Goal: Task Accomplishment & Management: Use online tool/utility

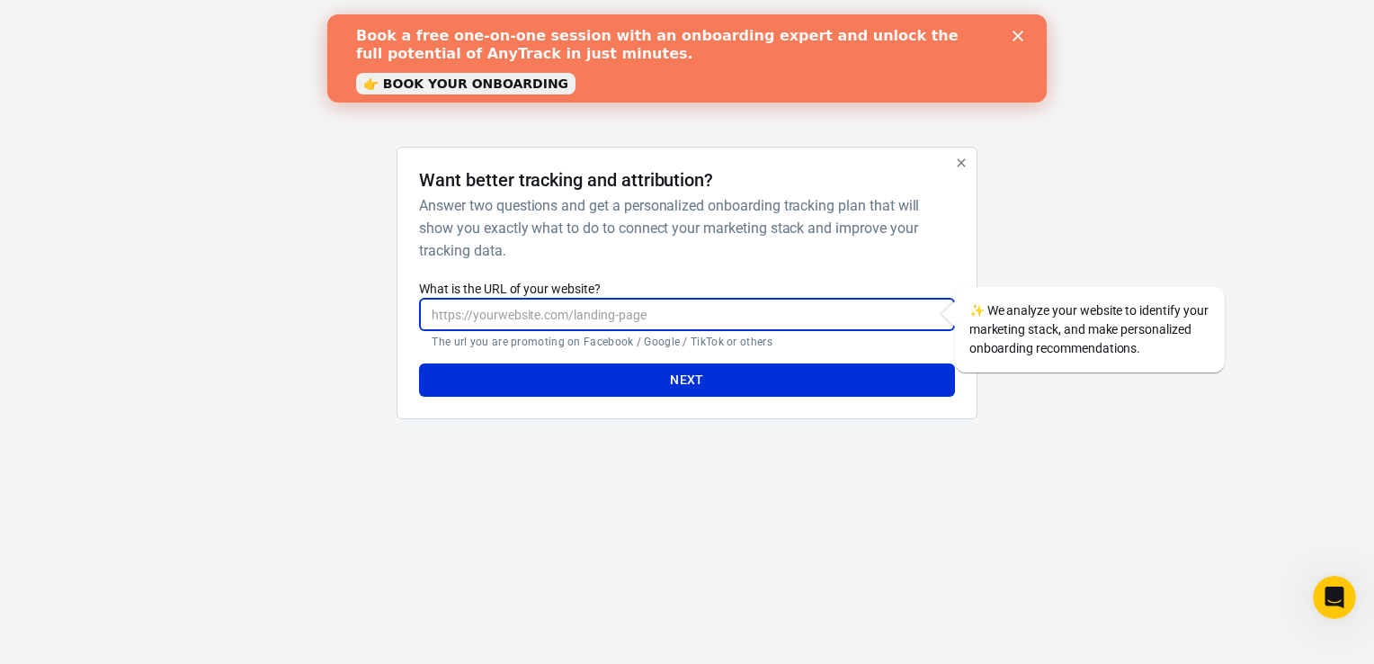
paste input "Constant Grind Entertainment <[EMAIL_ADDRESS][DOMAIN_NAME]> 8:18 PM (0 minutes …"
click at [430, 318] on input "[URL][DOMAIN_NAME]" at bounding box center [686, 314] width 535 height 33
click at [432, 312] on input "[URL][DOMAIN_NAME]" at bounding box center [686, 314] width 535 height 33
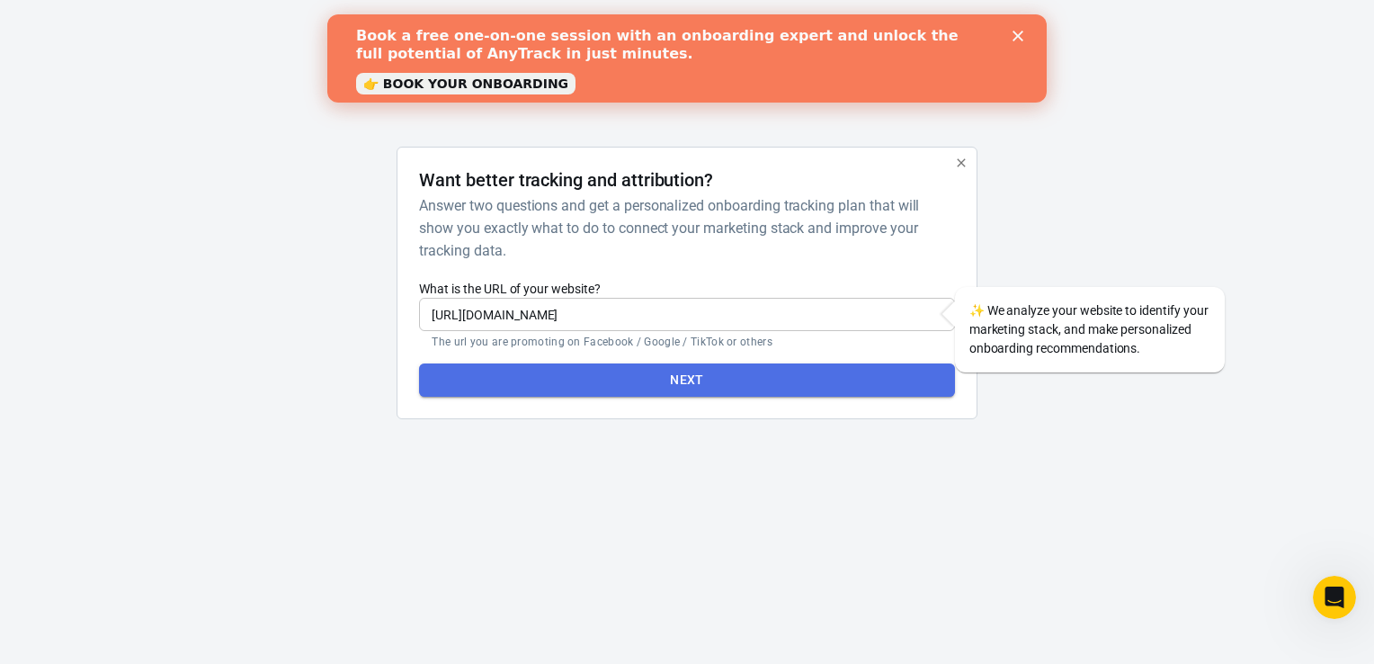
click at [651, 385] on button "Next" at bounding box center [686, 379] width 535 height 33
click at [683, 367] on button "Next" at bounding box center [686, 379] width 535 height 33
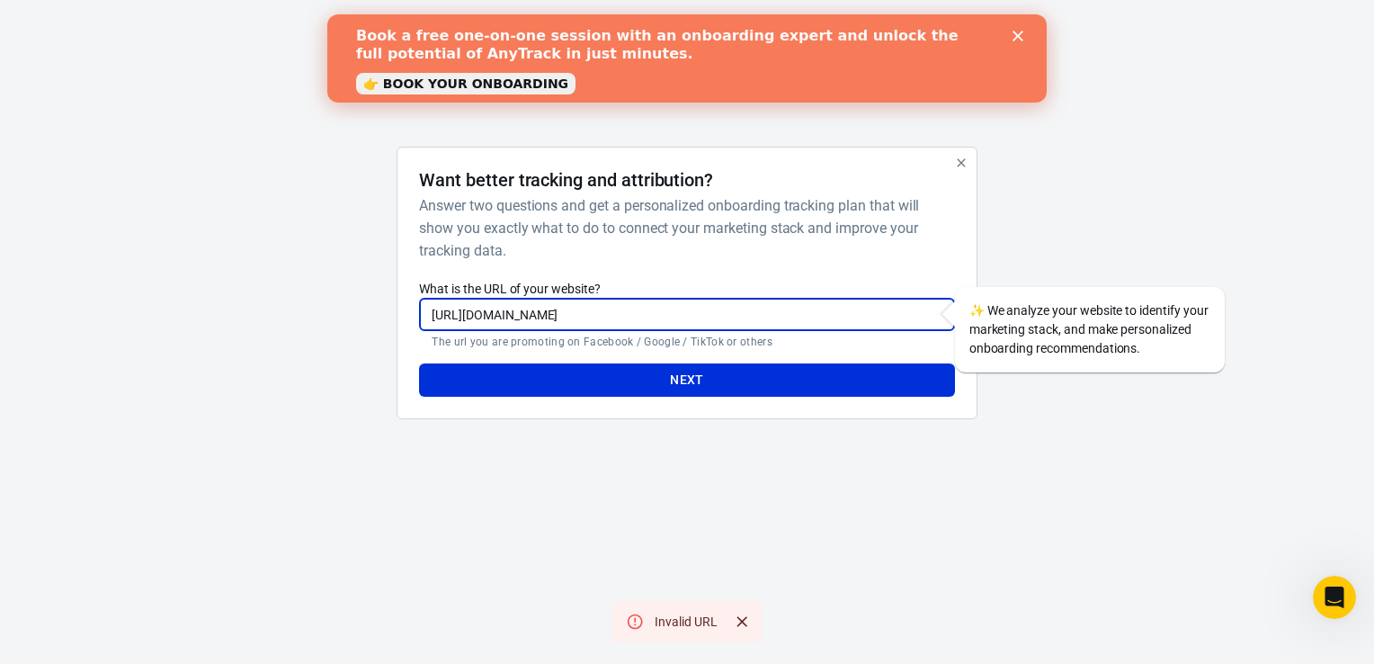
click at [476, 311] on input "[URL][DOMAIN_NAME]" at bounding box center [686, 314] width 535 height 33
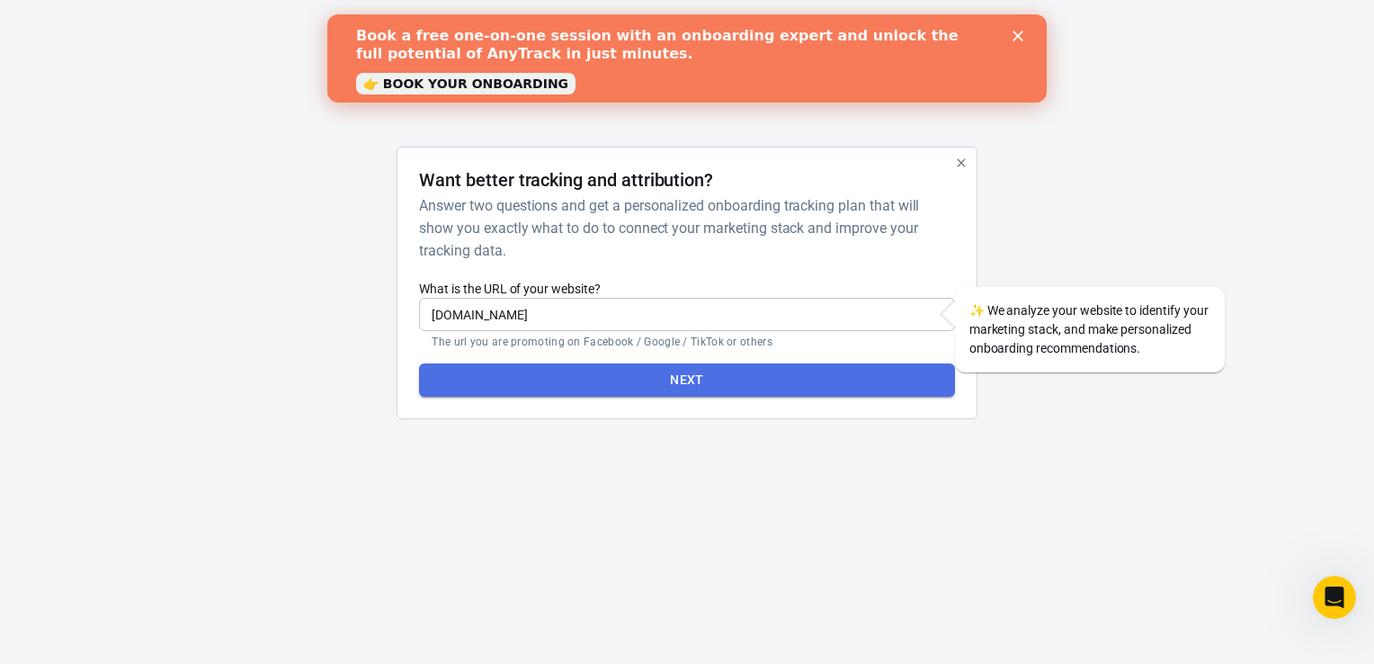
click at [693, 376] on button "Next" at bounding box center [686, 379] width 535 height 33
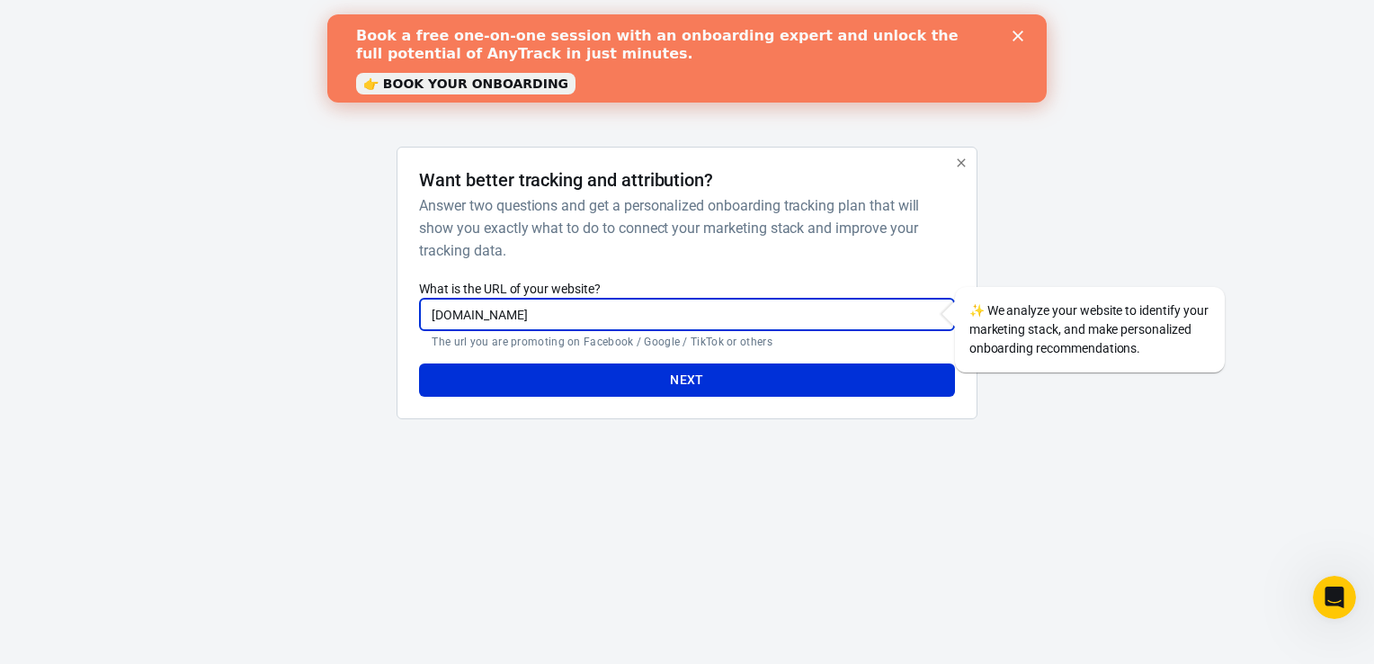
click at [465, 305] on input "[DOMAIN_NAME]" at bounding box center [686, 314] width 535 height 33
type input "[URL][DOMAIN_NAME]"
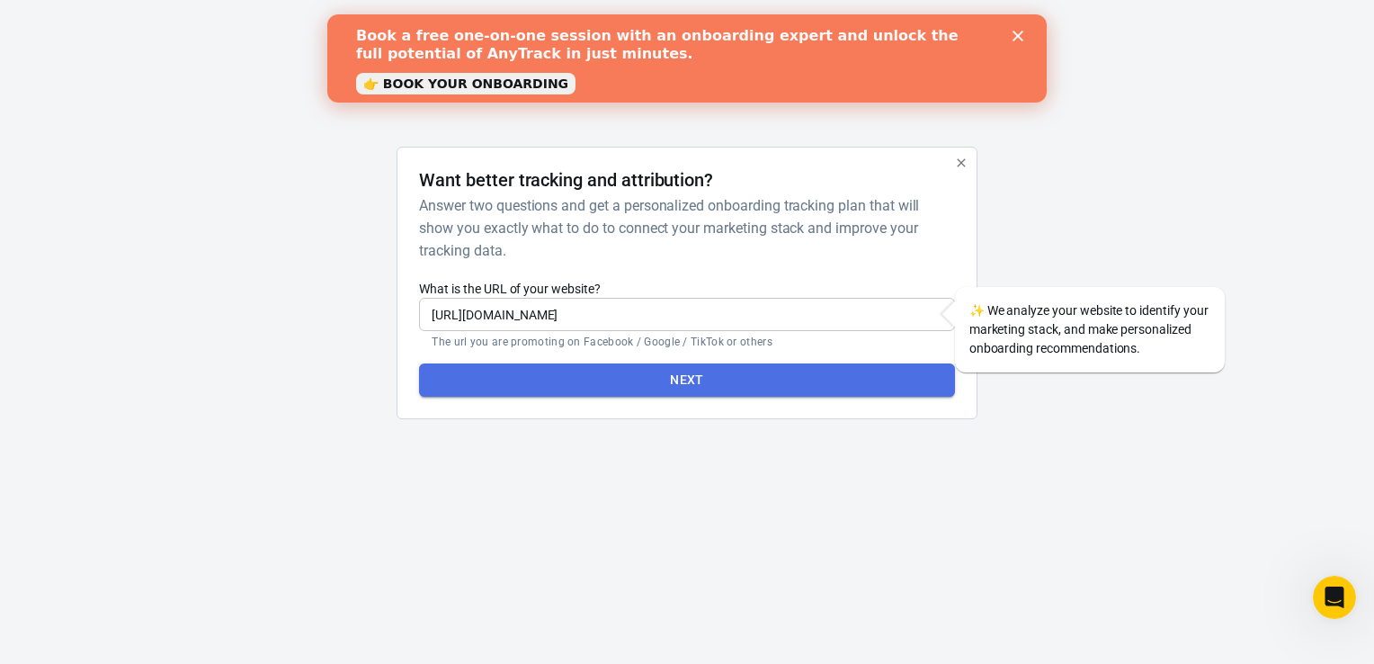
click at [680, 387] on button "Next" at bounding box center [686, 379] width 535 height 33
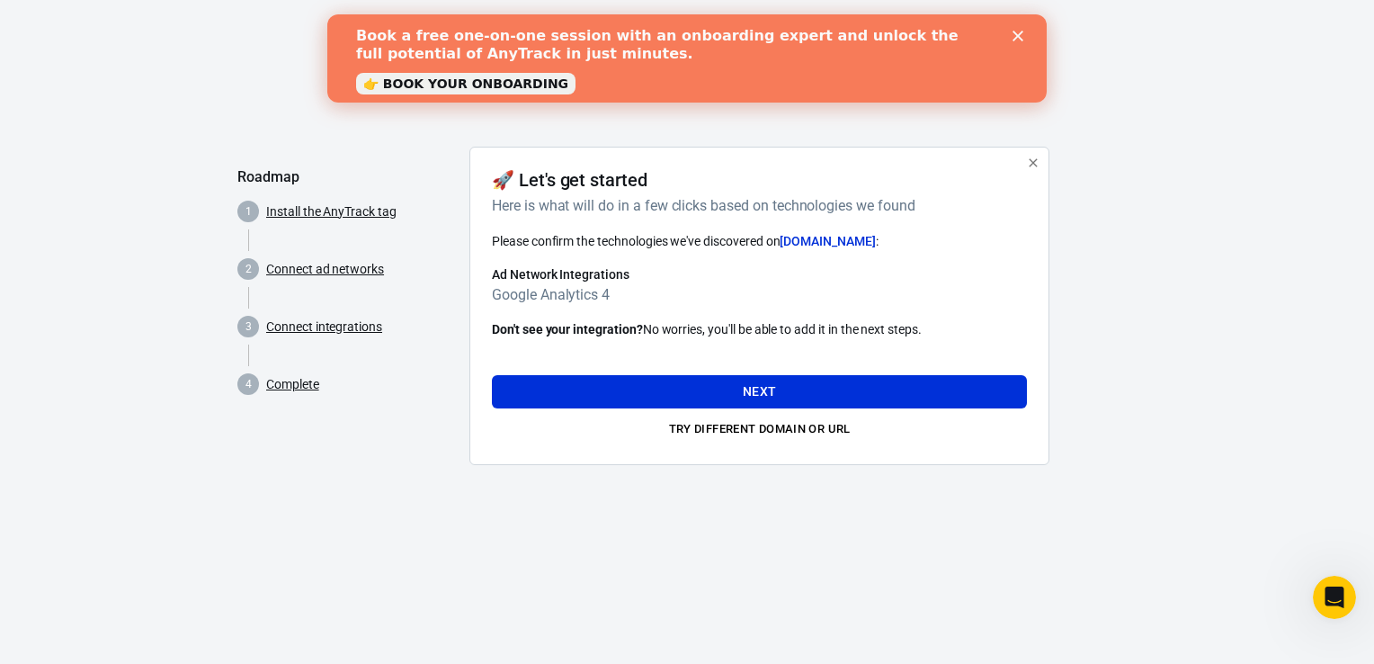
click at [680, 387] on button "Next" at bounding box center [759, 391] width 535 height 33
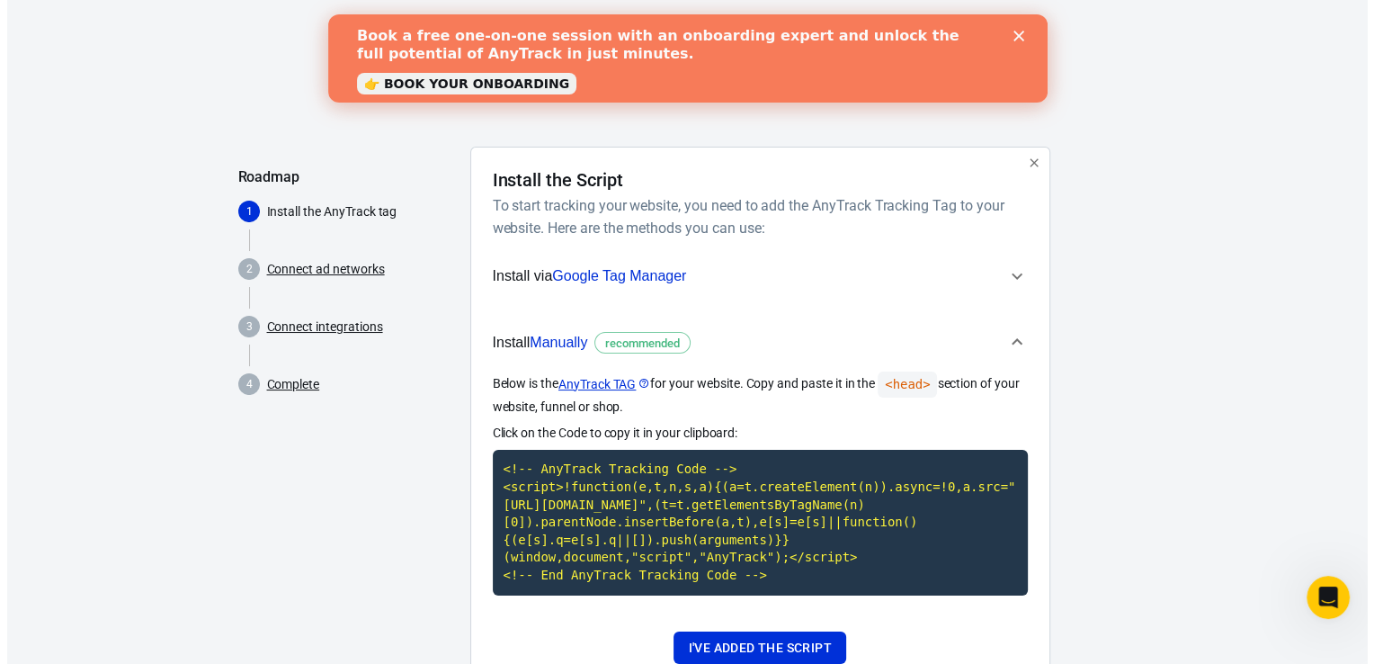
scroll to position [65, 0]
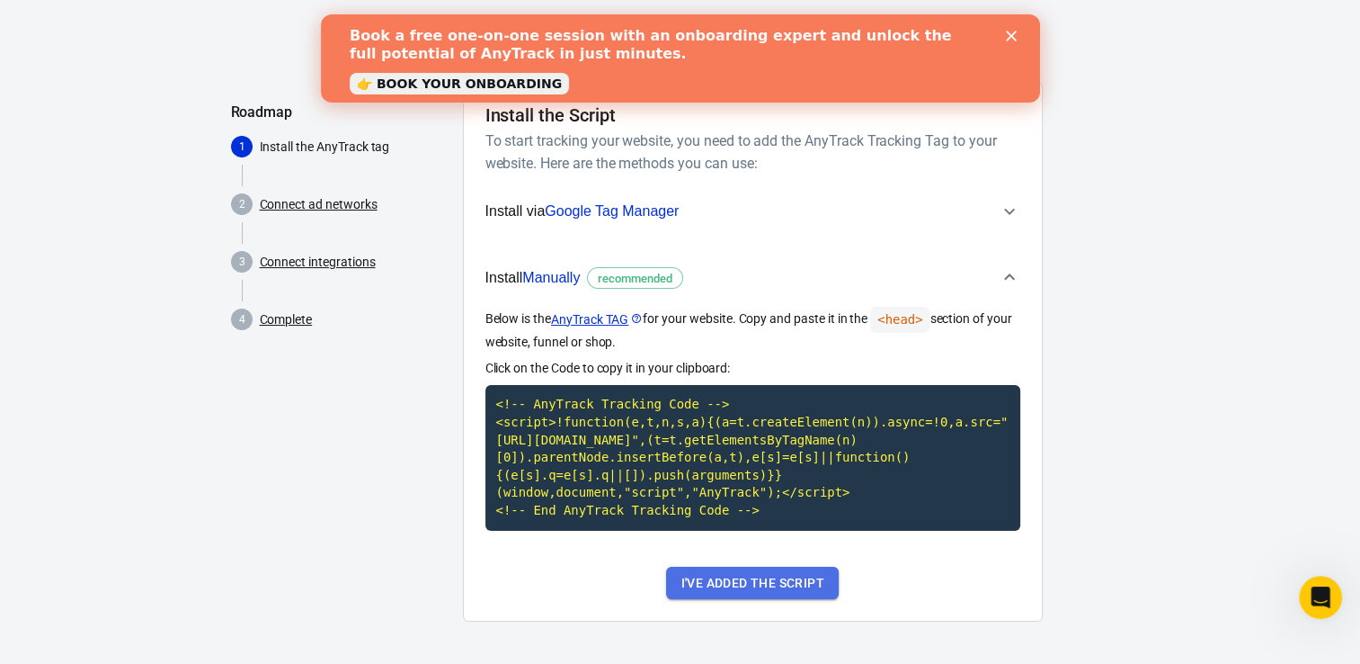
click at [754, 581] on button "I've added the script" at bounding box center [752, 582] width 172 height 33
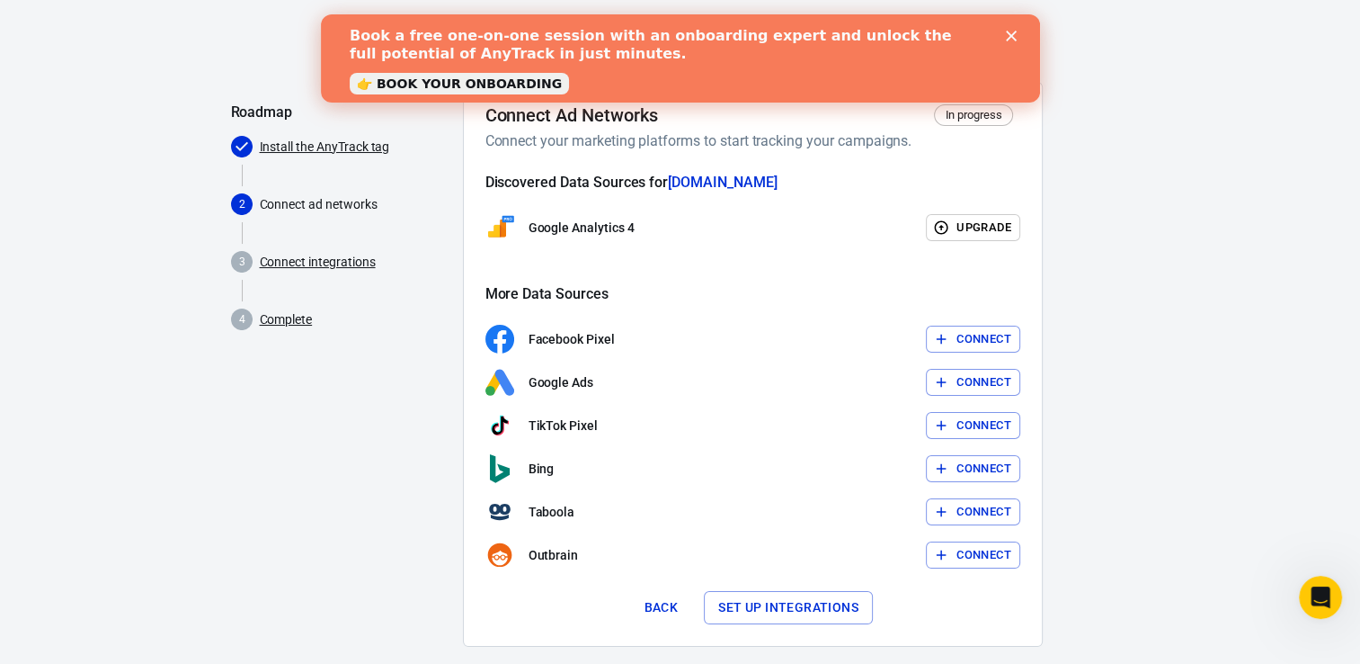
click at [971, 333] on button "Connect" at bounding box center [973, 339] width 94 height 28
click at [971, 333] on div "Facebook Pixel Connect" at bounding box center [752, 339] width 535 height 29
click at [945, 379] on icon "button" at bounding box center [941, 382] width 16 height 16
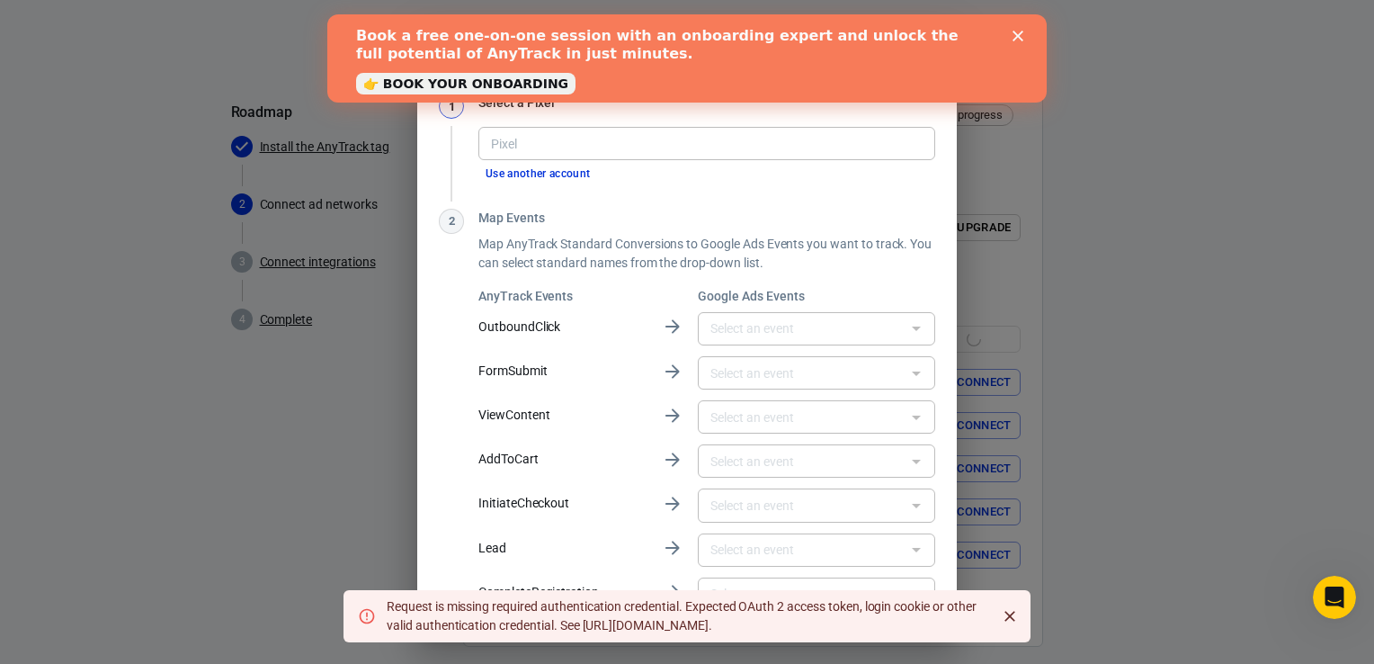
click at [1011, 615] on icon "Close" at bounding box center [1009, 615] width 11 height 11
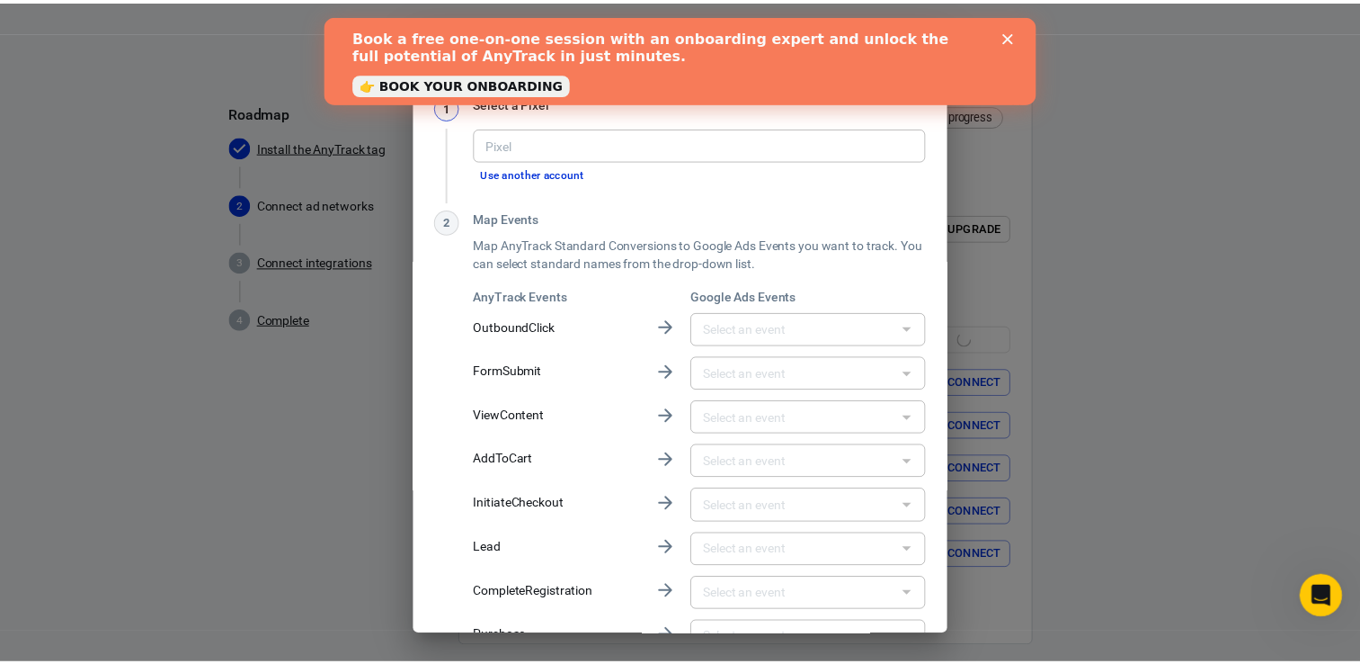
scroll to position [230, 0]
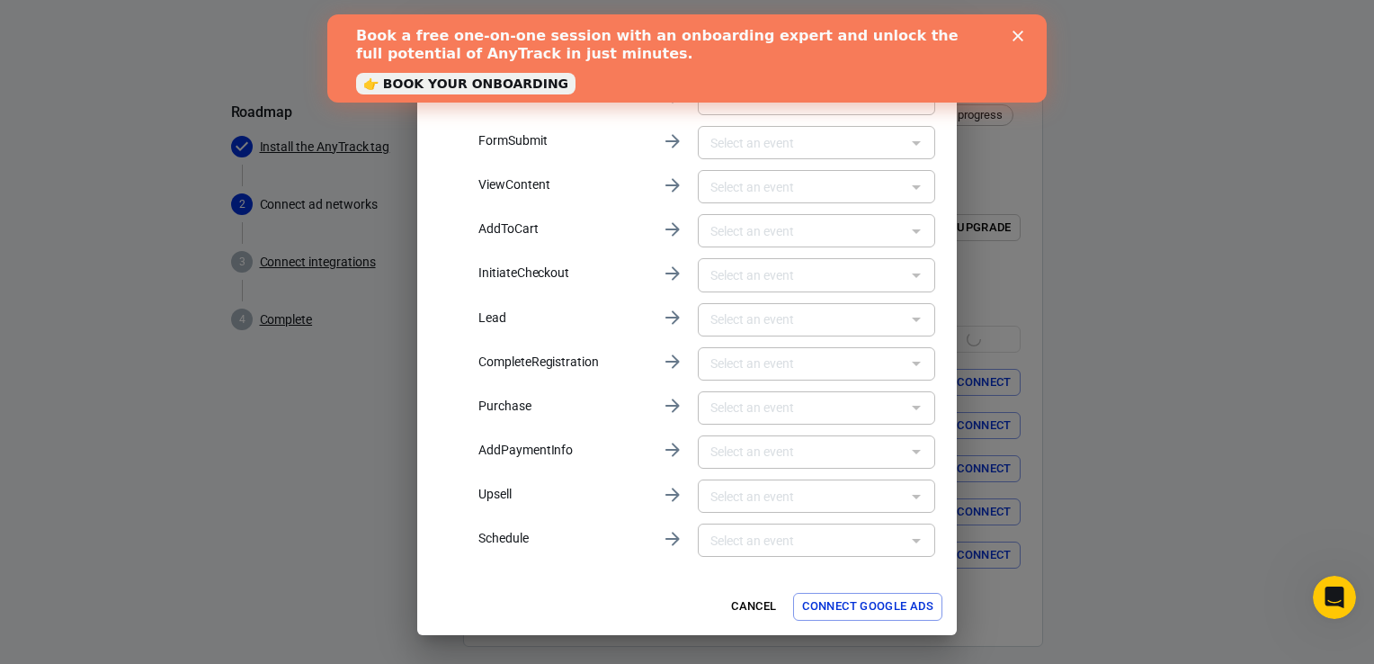
click at [966, 450] on div "Select a data source for Google Ads 1 Select a Pixel Pixel Pixel Use another ac…" at bounding box center [687, 332] width 1374 height 664
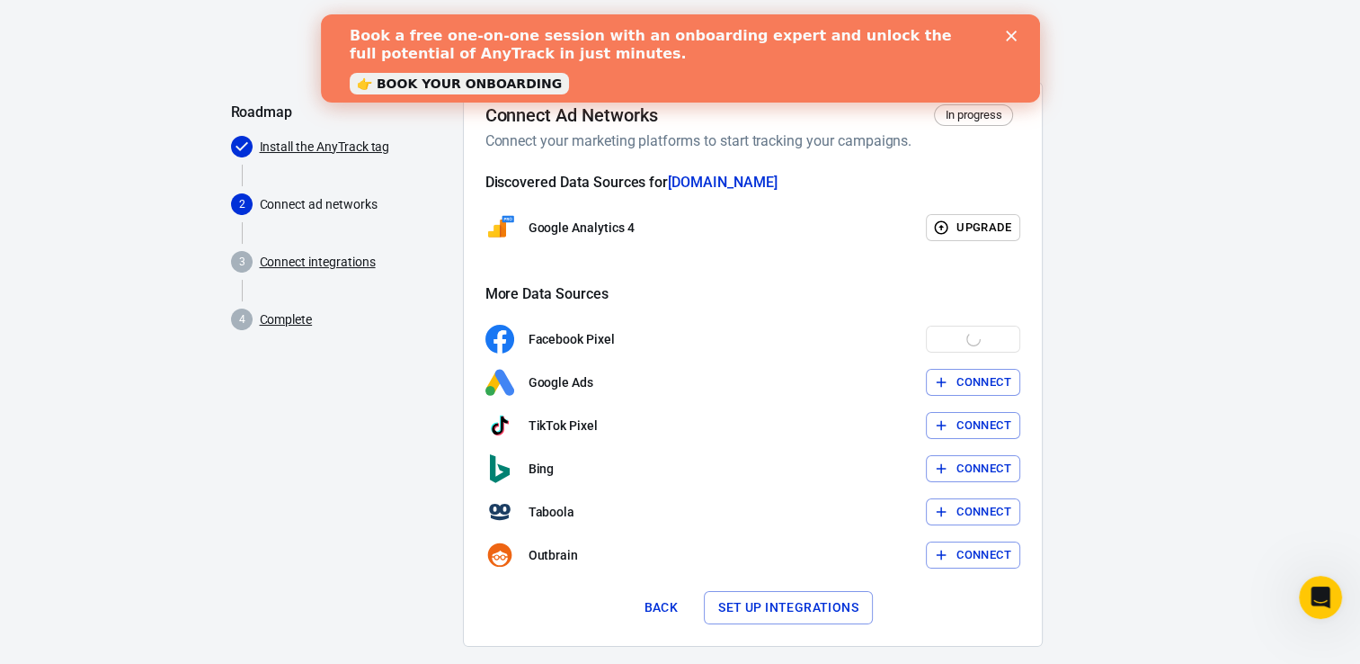
click at [960, 345] on div "Facebook Pixel Connect" at bounding box center [752, 339] width 535 height 29
click at [766, 605] on button "Set up integrations" at bounding box center [788, 607] width 169 height 33
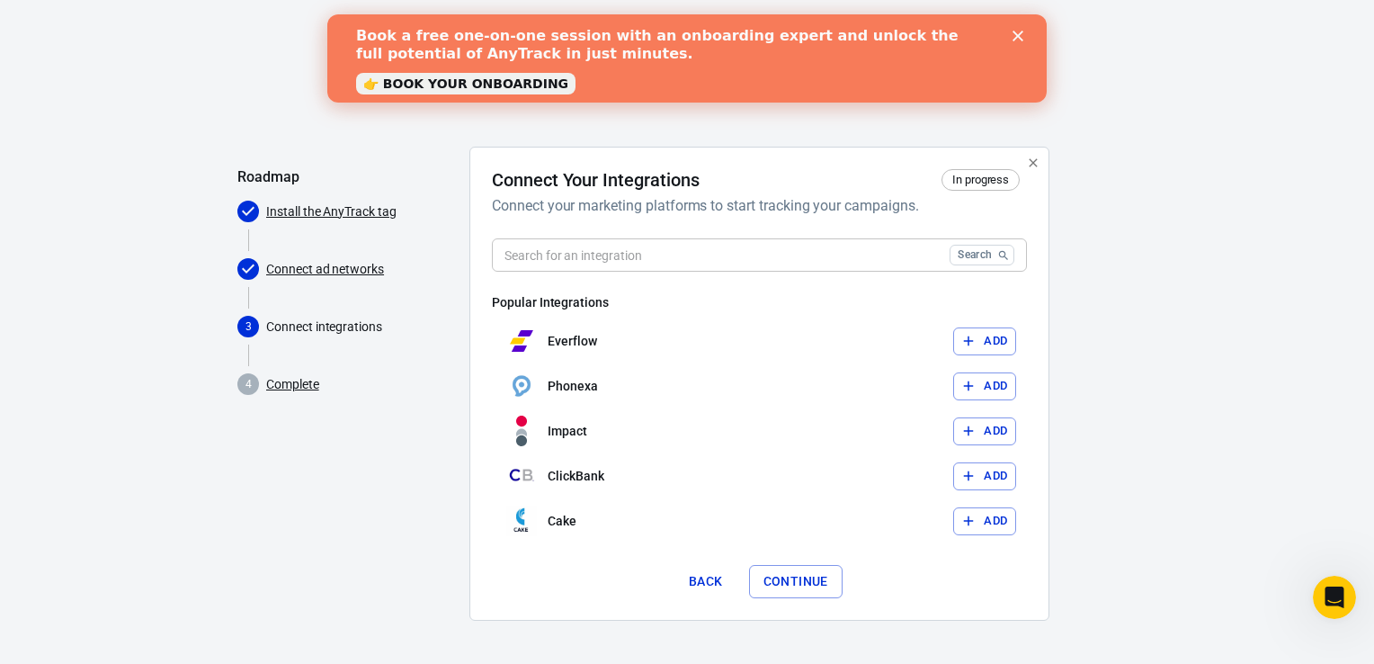
click at [1029, 163] on icon "button" at bounding box center [1033, 163] width 14 height 14
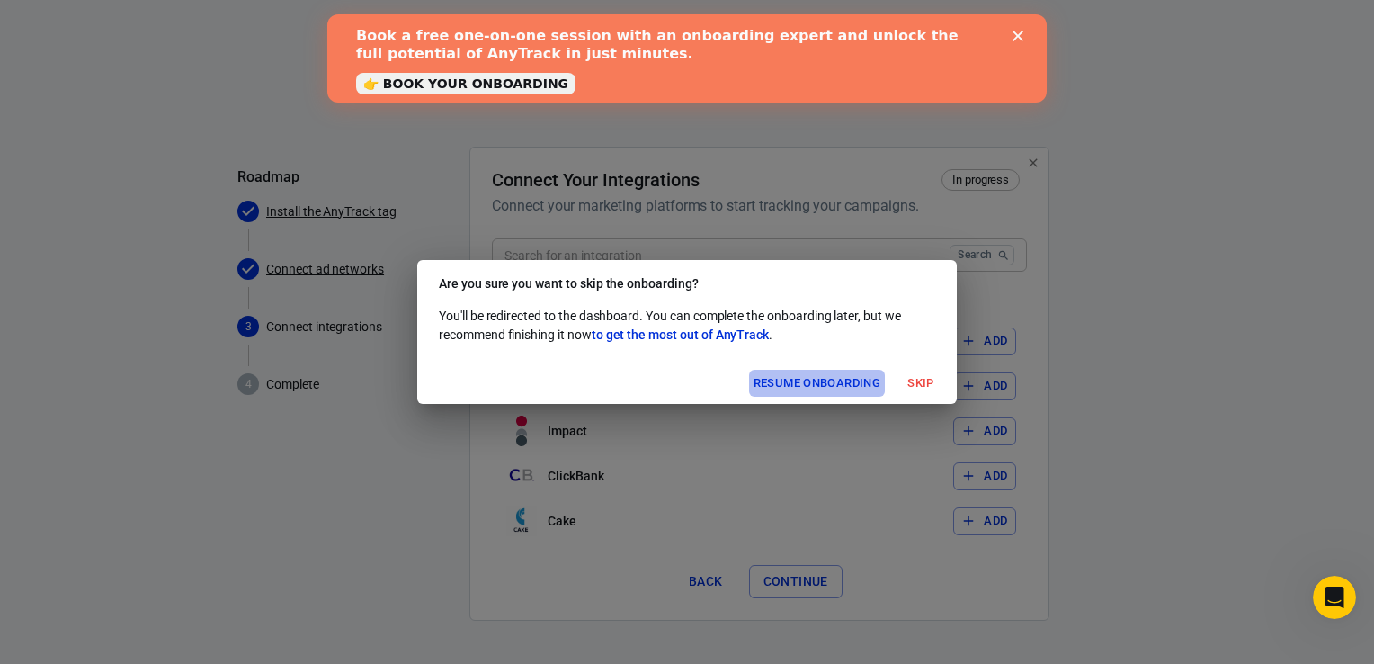
click at [813, 383] on button "Resume onboarding" at bounding box center [817, 384] width 136 height 28
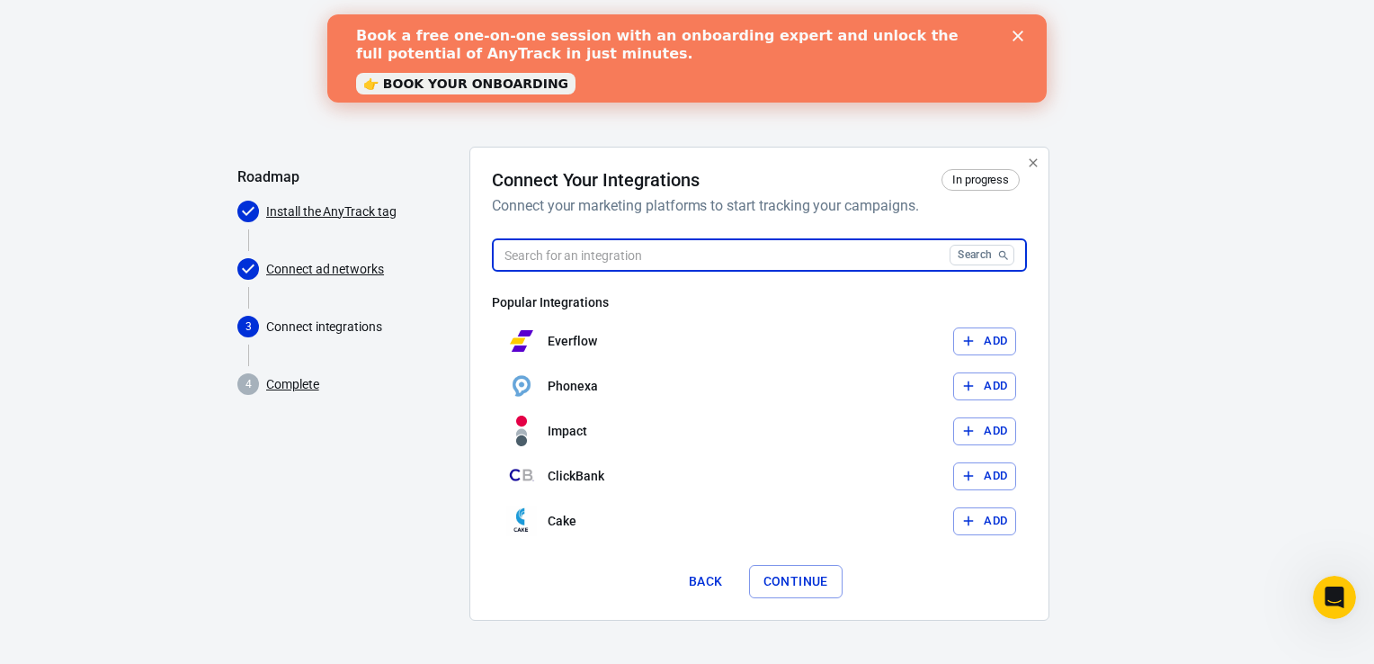
click at [797, 250] on input "text" at bounding box center [717, 254] width 450 height 33
click at [859, 250] on input "text" at bounding box center [717, 254] width 450 height 33
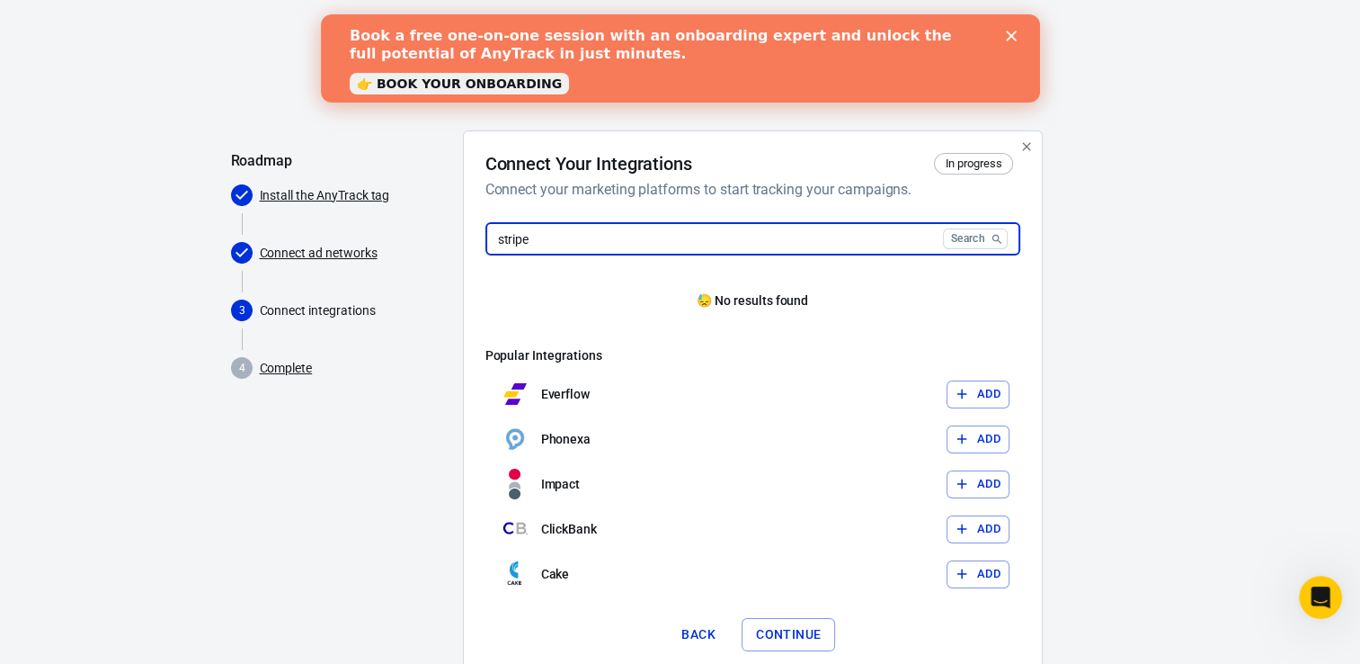
scroll to position [14, 0]
click at [690, 232] on input "stripe" at bounding box center [710, 240] width 450 height 33
type input "s"
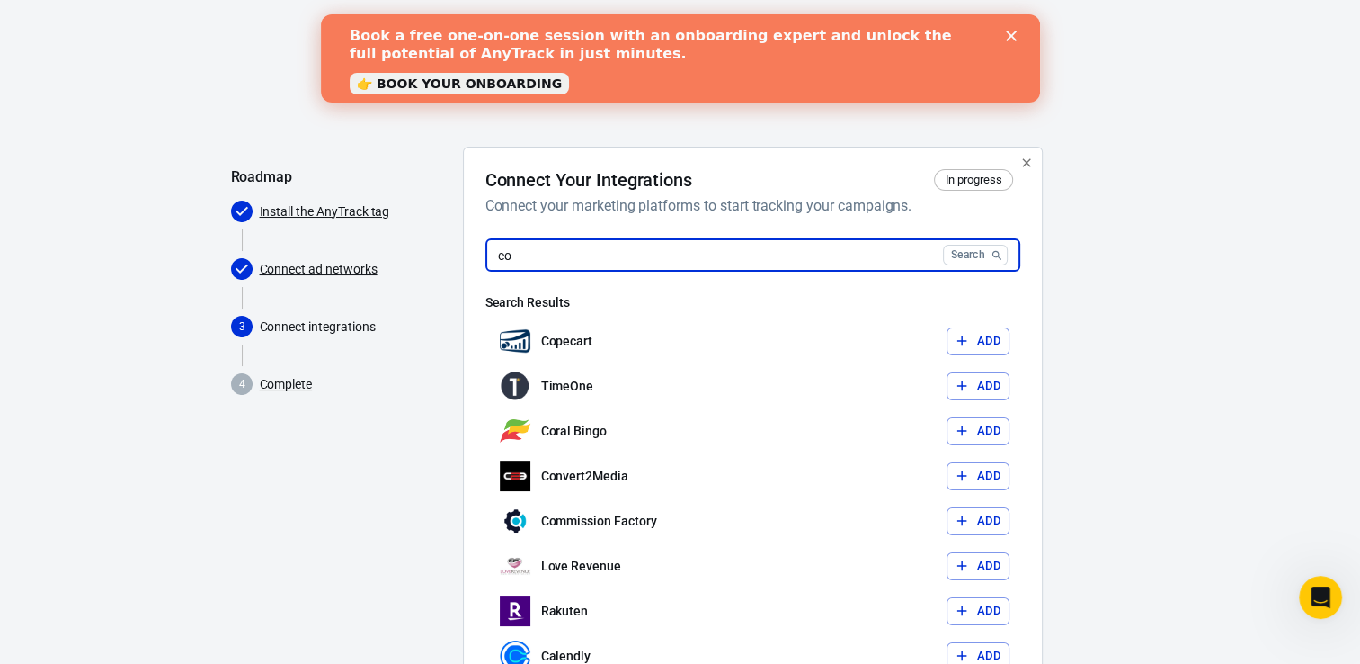
type input "c"
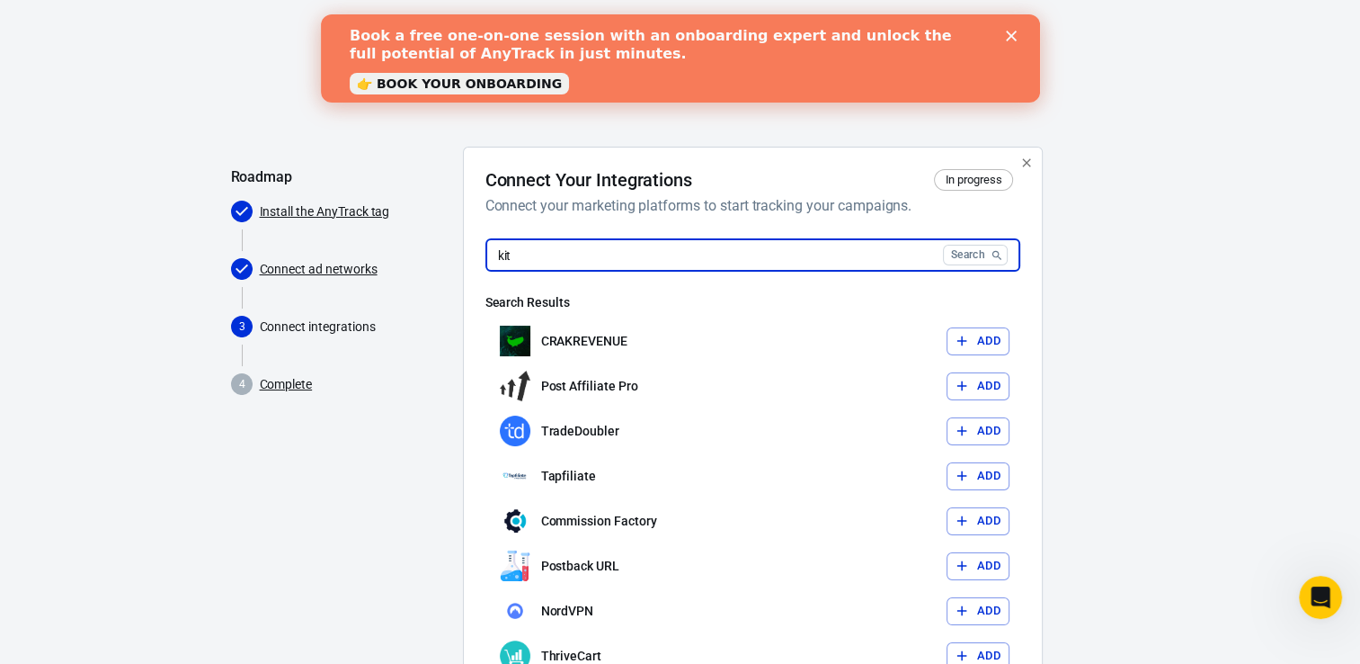
click at [615, 246] on input "kit" at bounding box center [710, 254] width 450 height 33
type input "k"
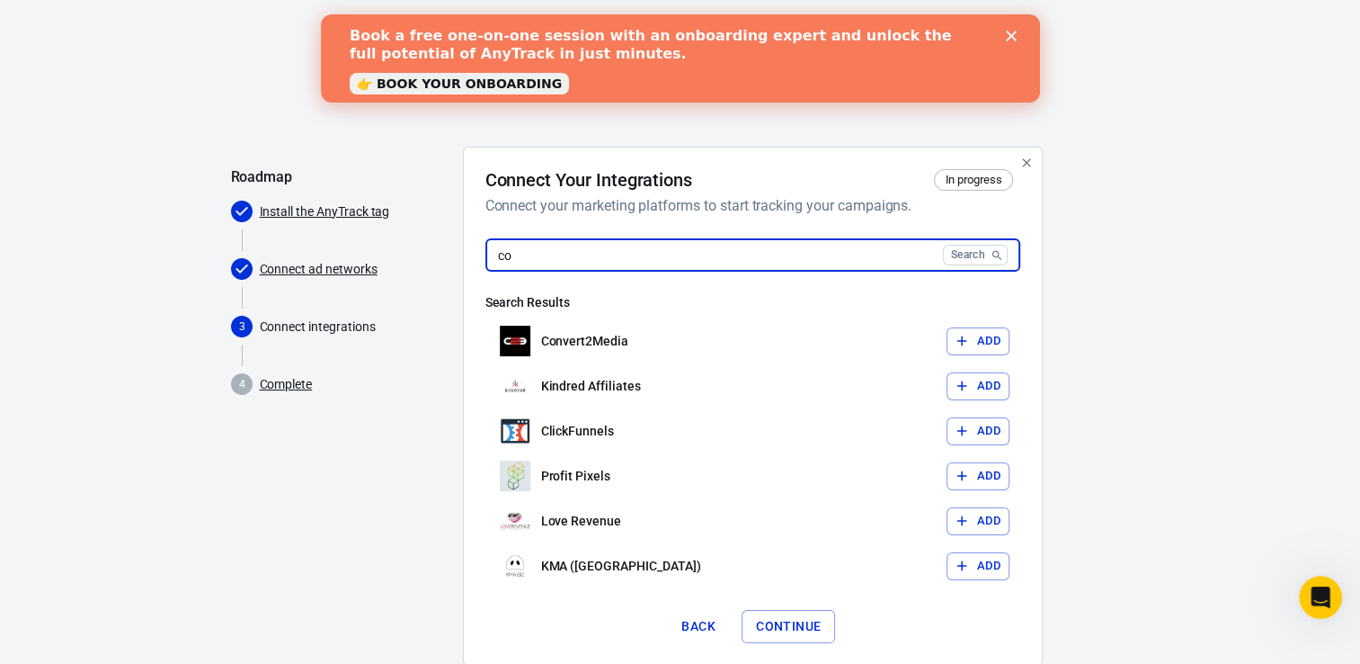
type input "c"
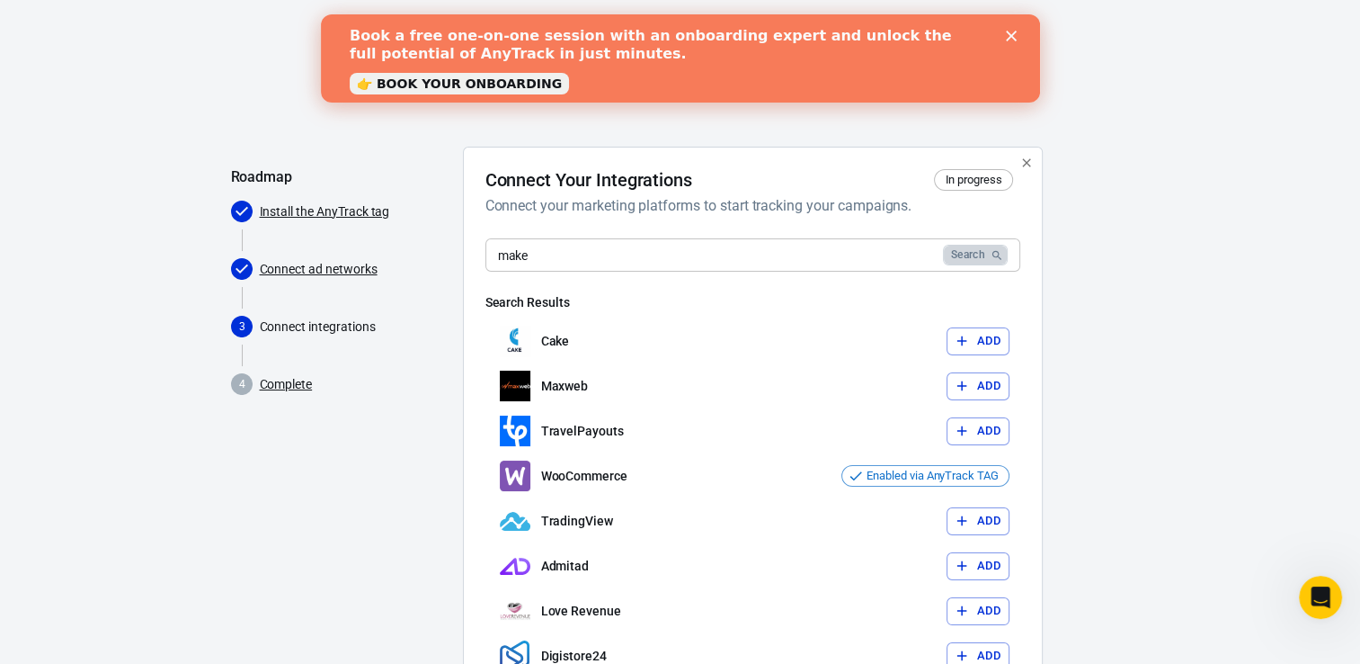
click at [967, 255] on button "Search" at bounding box center [975, 255] width 65 height 21
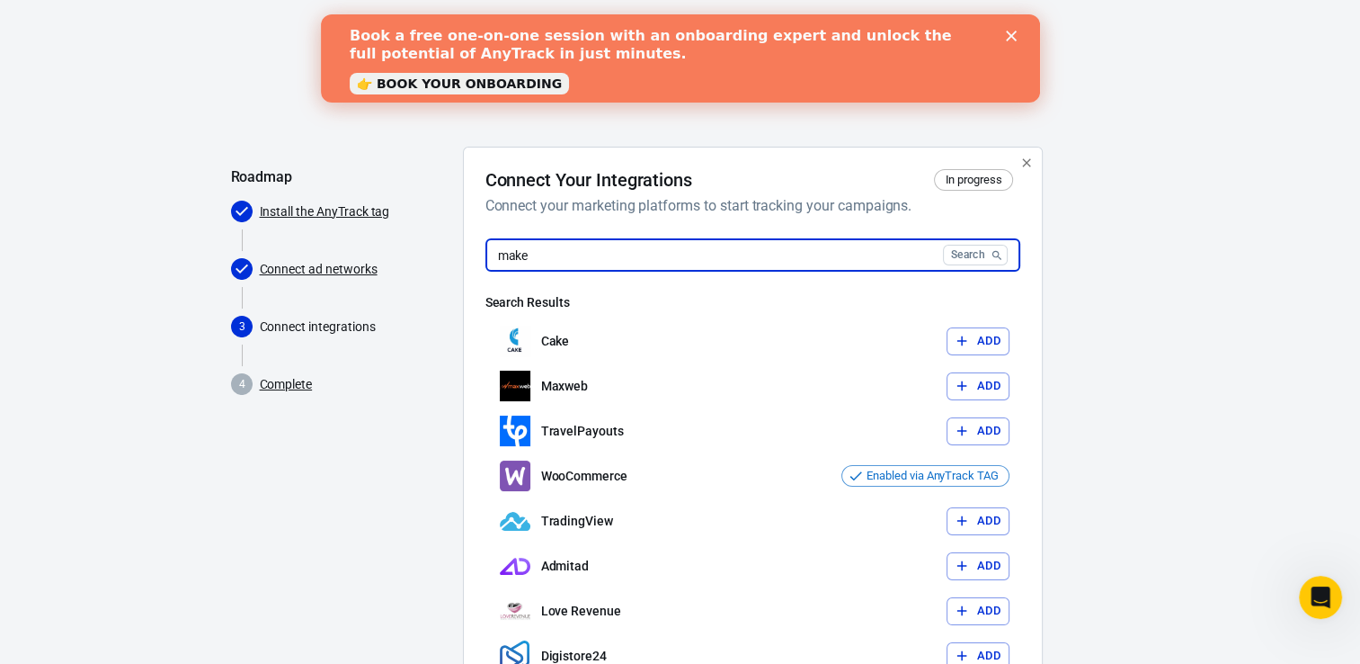
click at [536, 248] on input "make" at bounding box center [710, 254] width 450 height 33
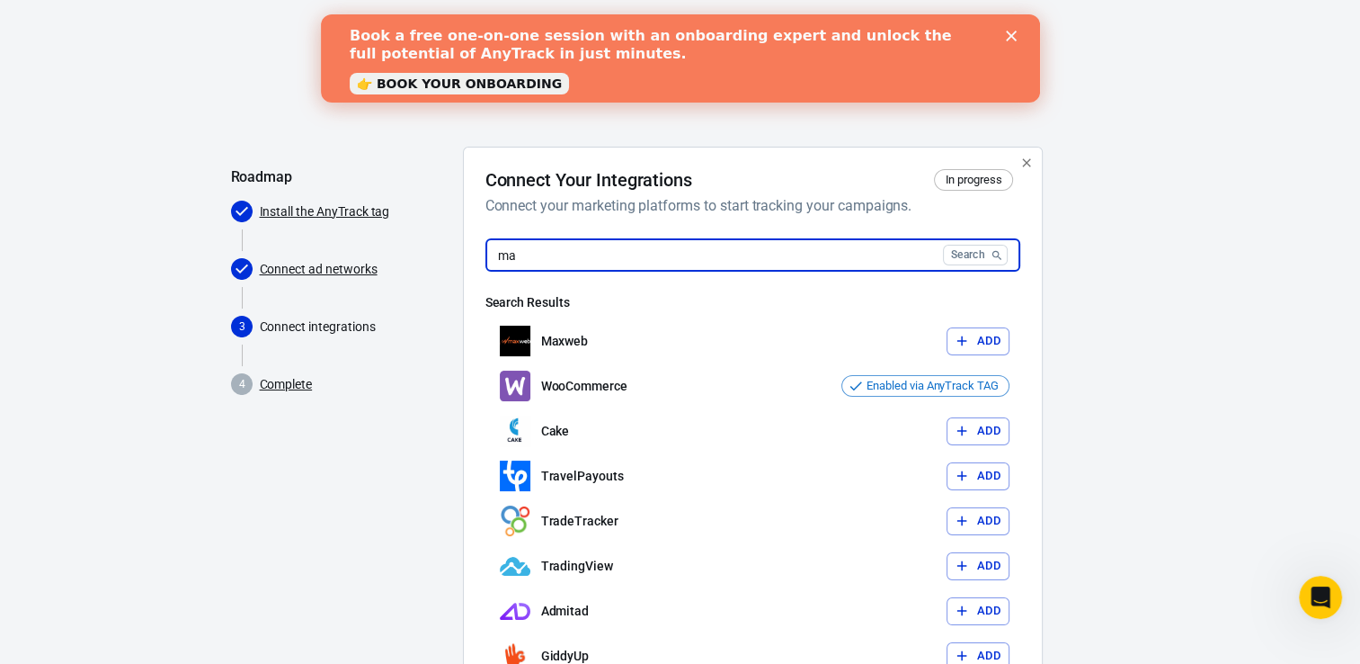
type input "m"
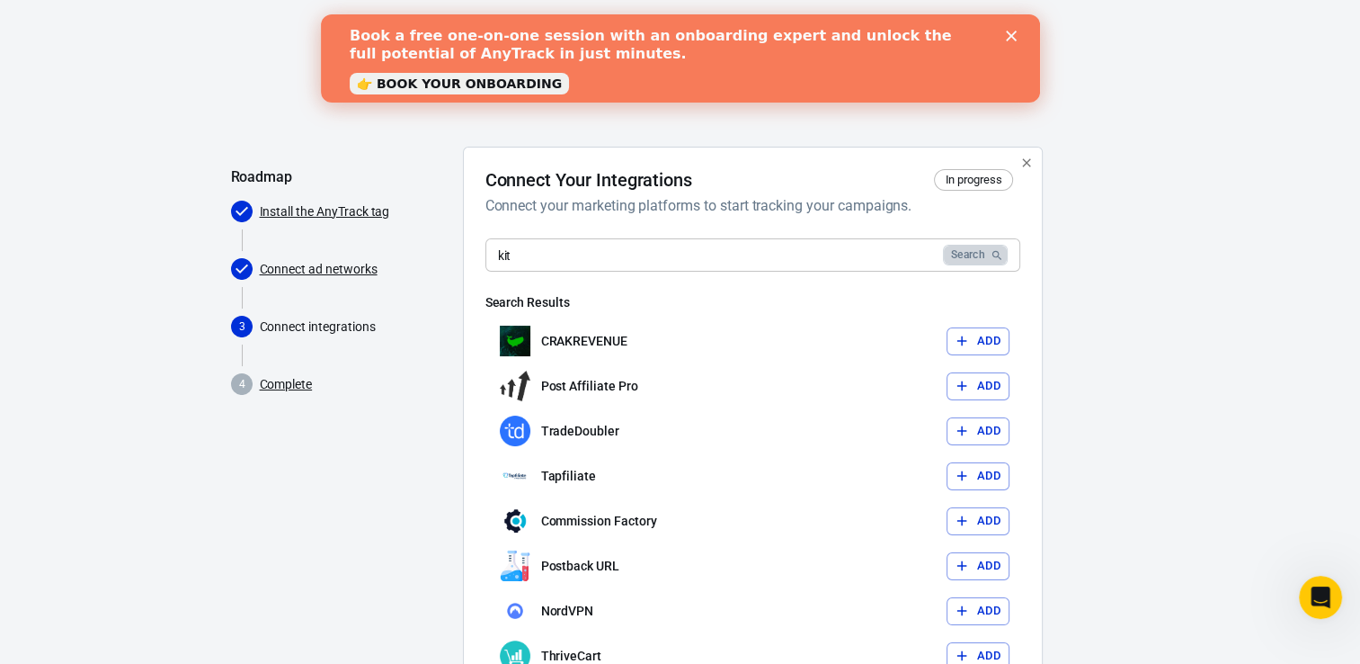
click at [971, 256] on button "Search" at bounding box center [975, 255] width 65 height 21
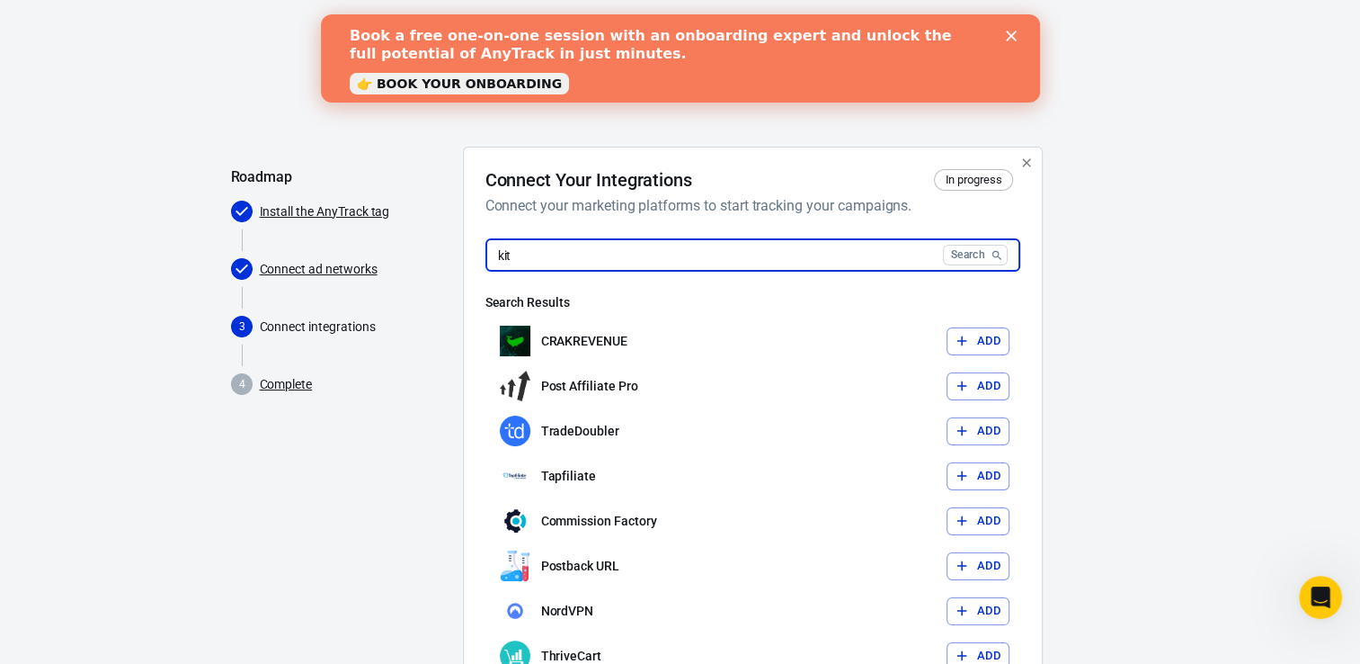
click at [671, 248] on input "kit" at bounding box center [710, 254] width 450 height 33
type input "k"
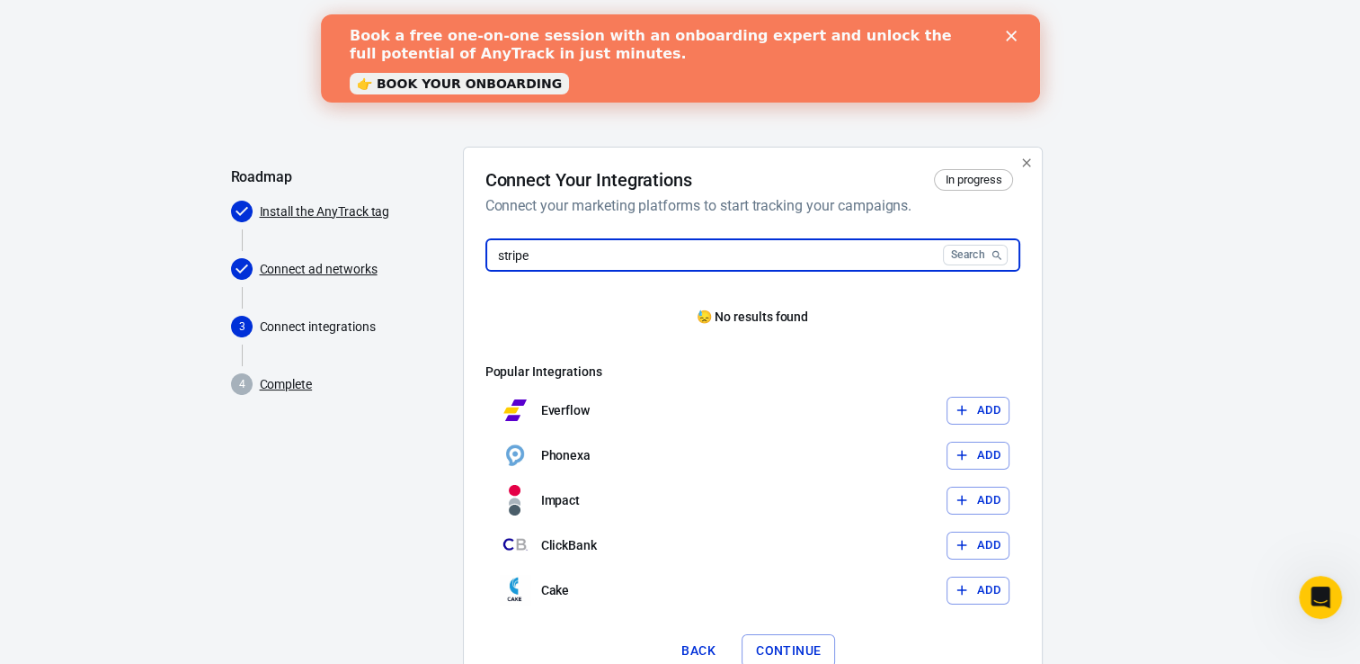
type input "stripe"
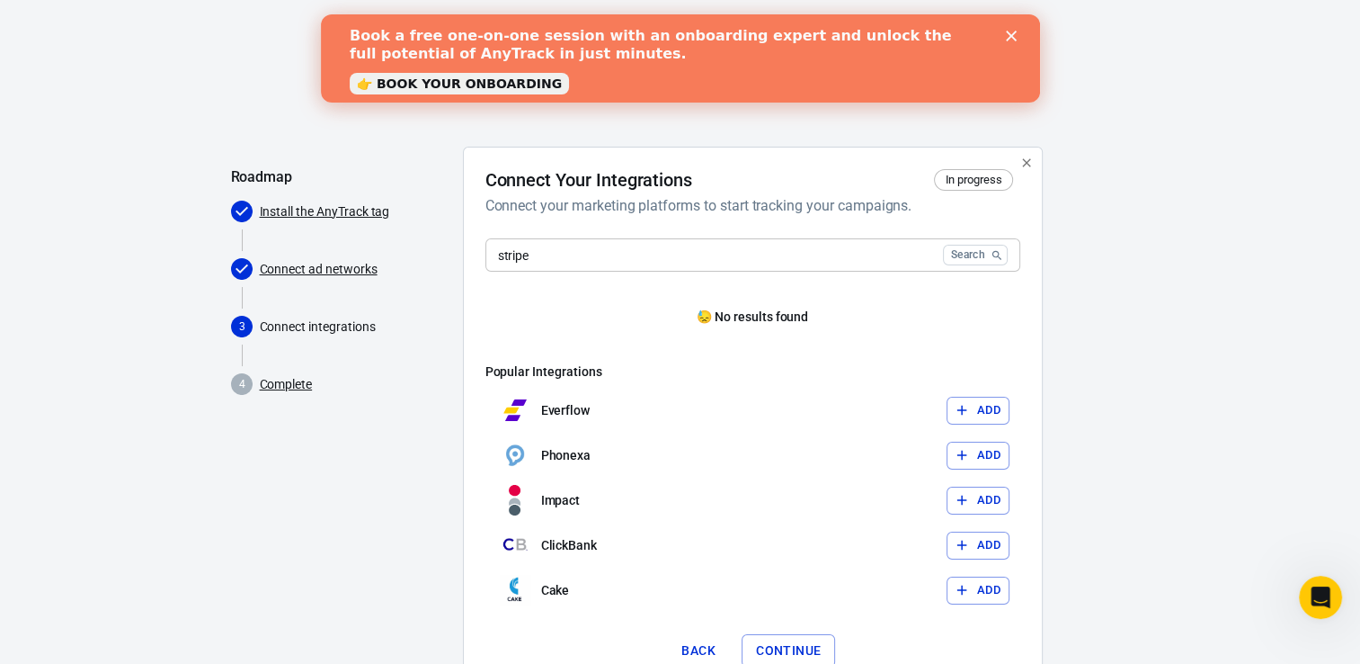
click at [360, 272] on link "Connect ad networks" at bounding box center [319, 269] width 118 height 19
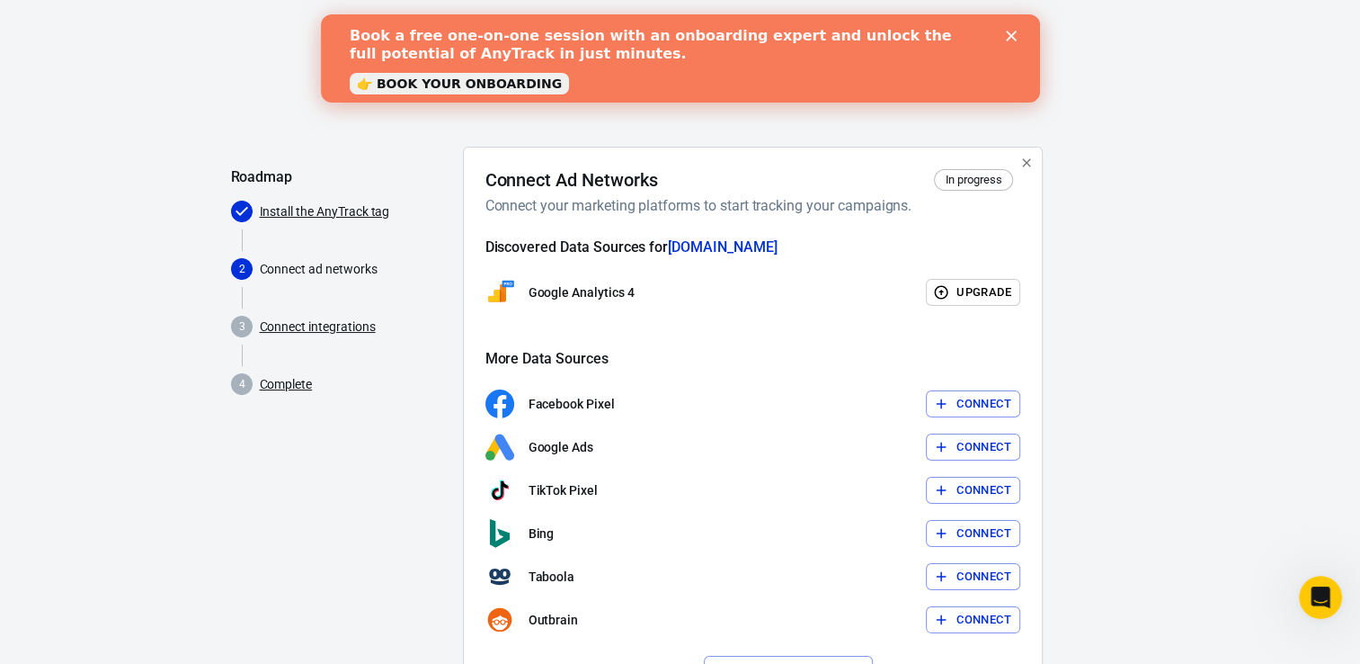
click at [291, 329] on link "Connect integrations" at bounding box center [318, 326] width 116 height 19
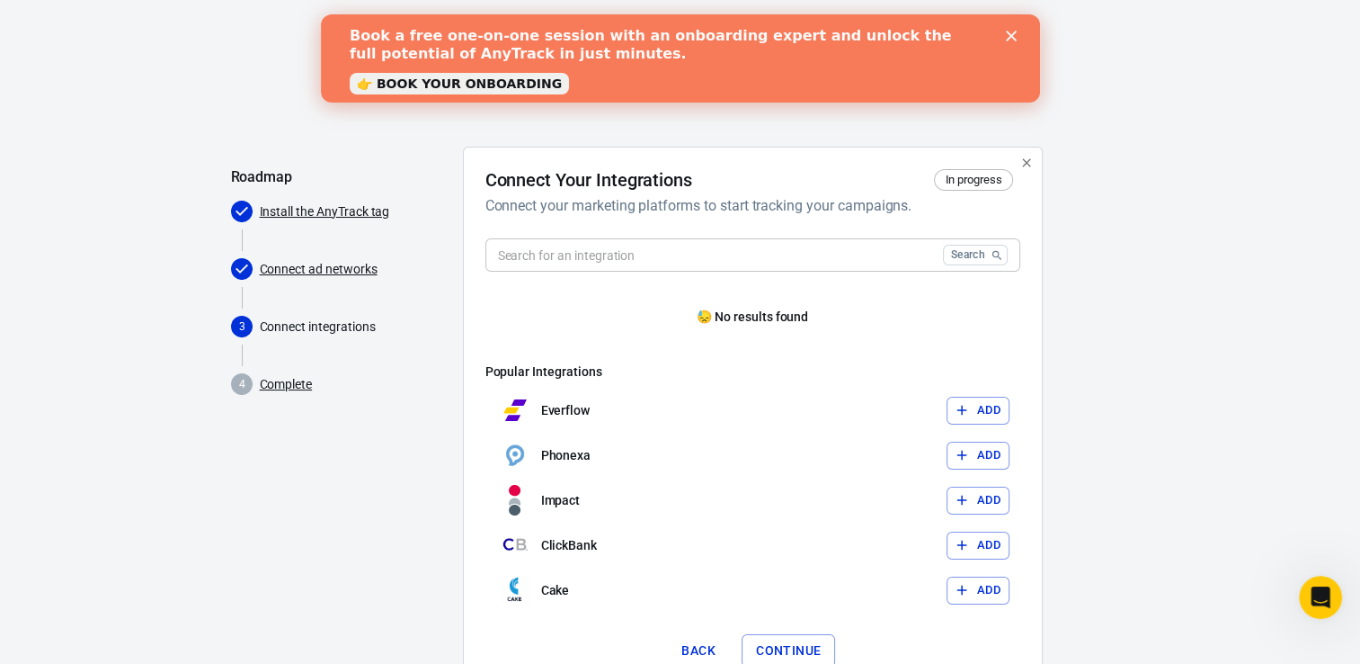
click at [595, 259] on input "text" at bounding box center [710, 254] width 450 height 33
click at [798, 639] on button "Continue" at bounding box center [789, 650] width 94 height 33
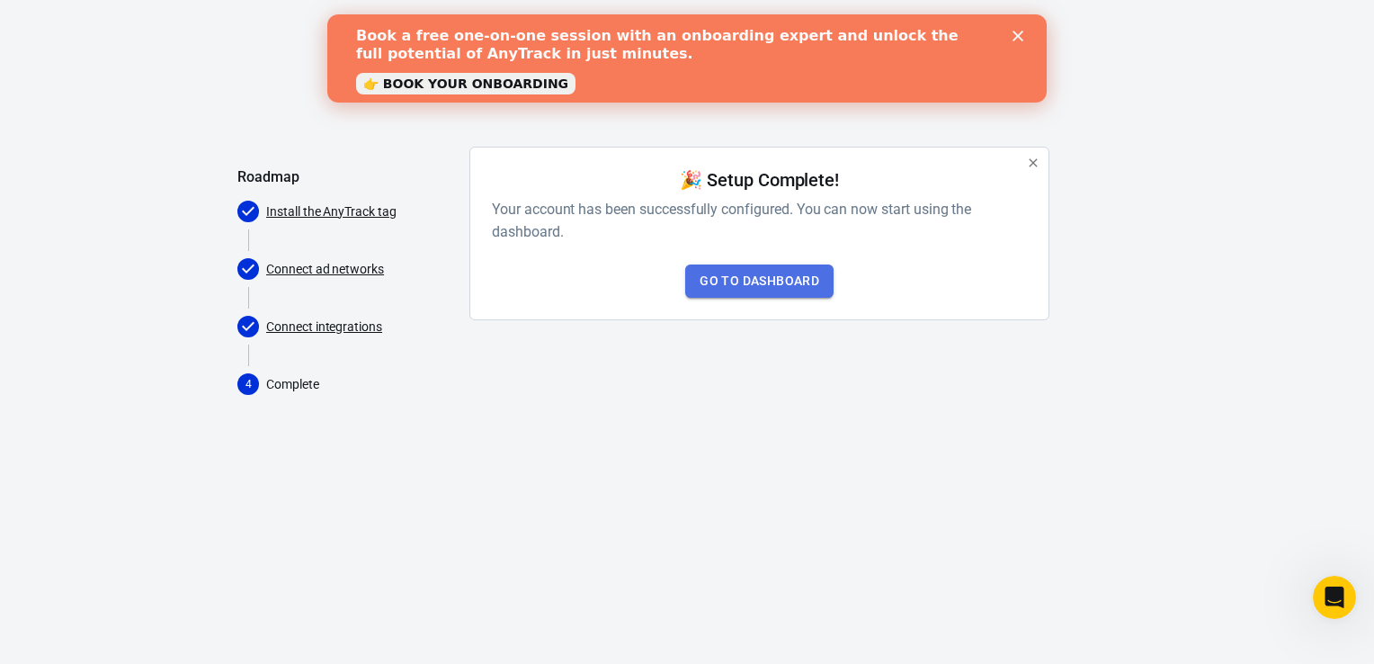
click at [770, 277] on link "Go to Dashboard" at bounding box center [759, 280] width 148 height 33
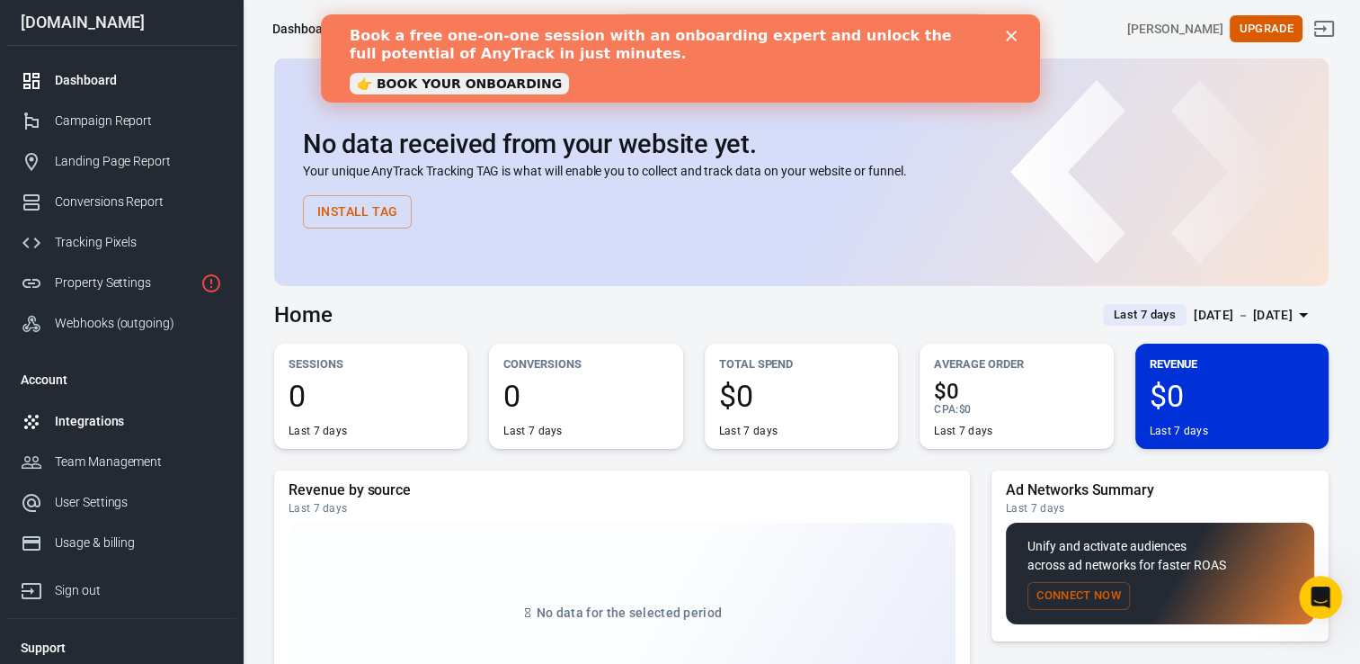
click at [93, 412] on div "Integrations" at bounding box center [138, 421] width 167 height 19
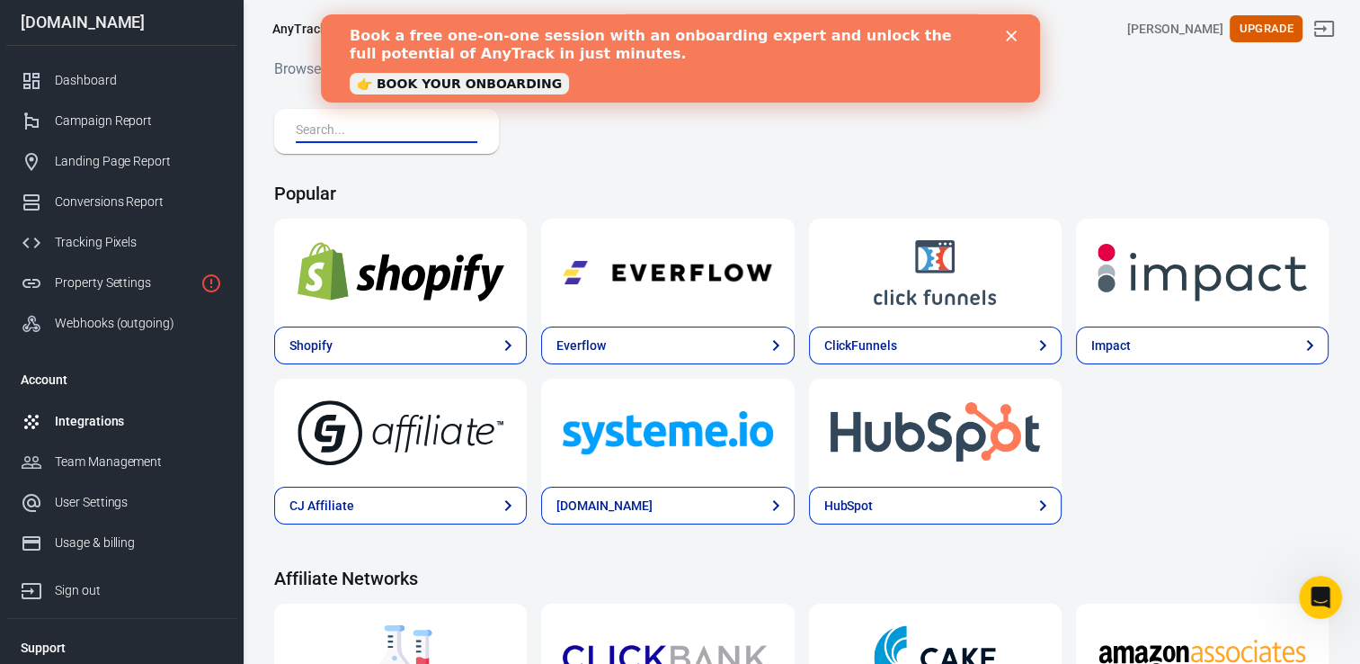
click at [311, 128] on input "text" at bounding box center [383, 131] width 174 height 23
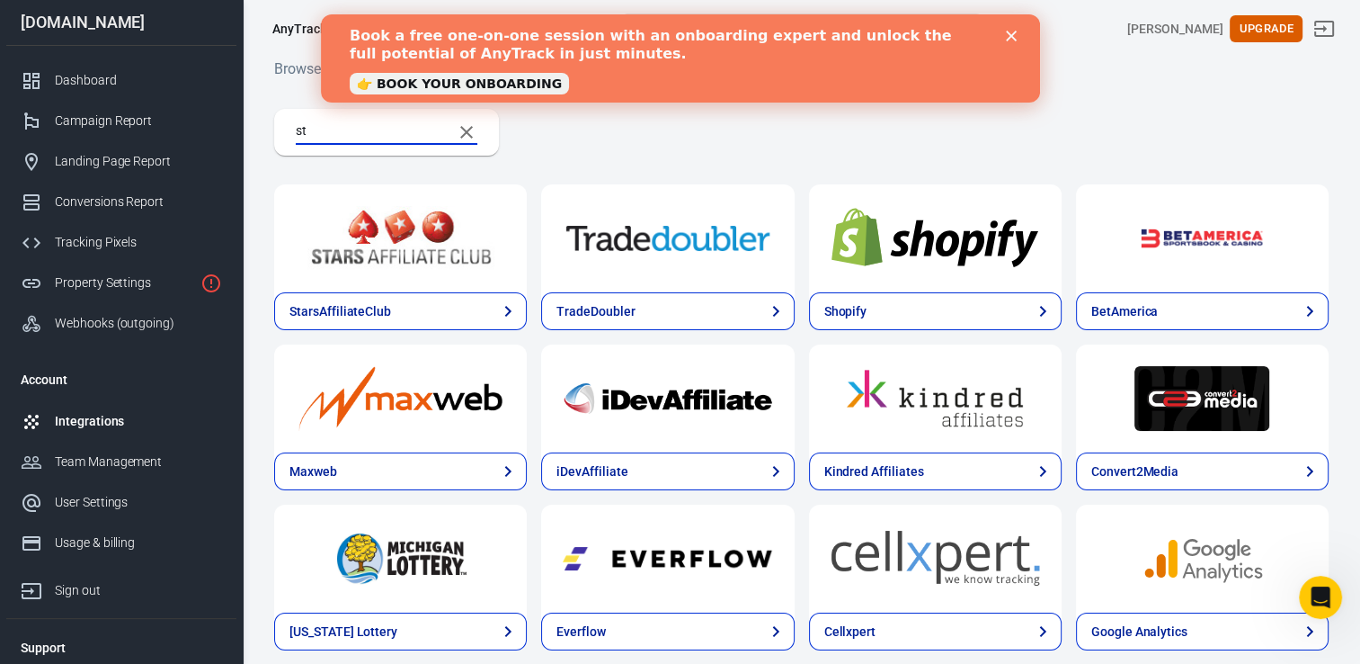
type input "s"
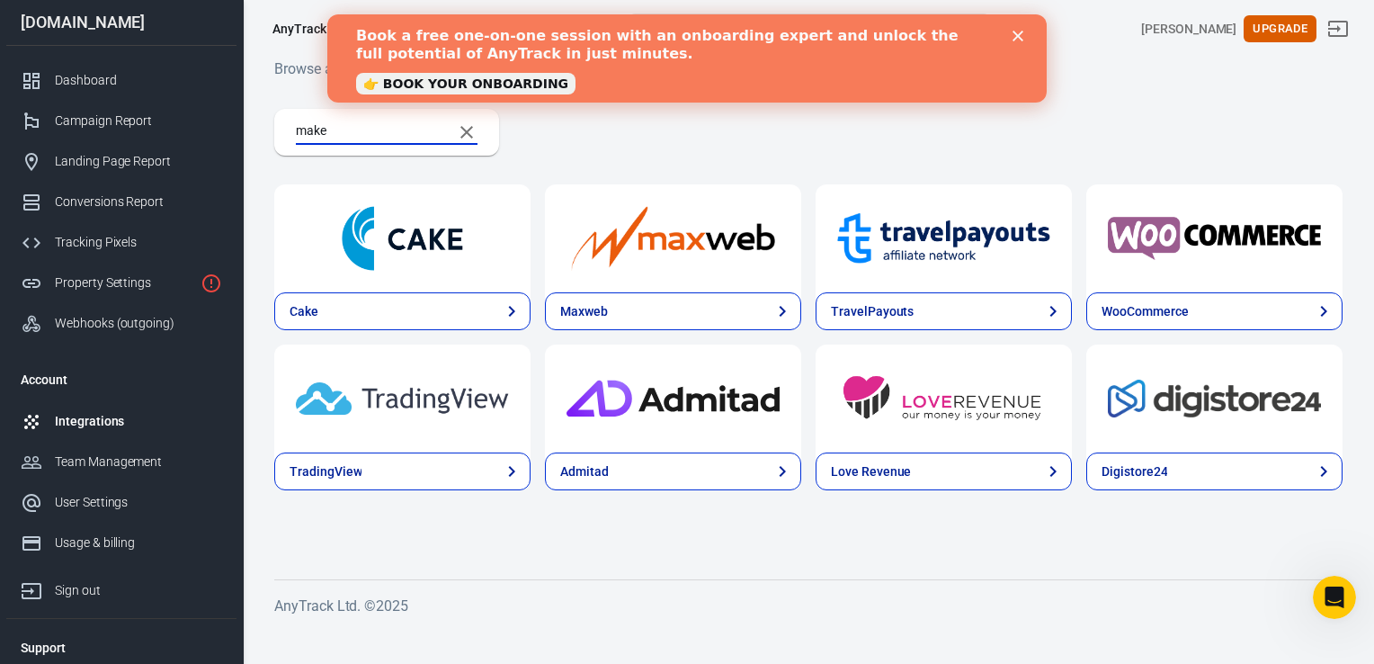
click at [338, 130] on input "make" at bounding box center [367, 131] width 142 height 23
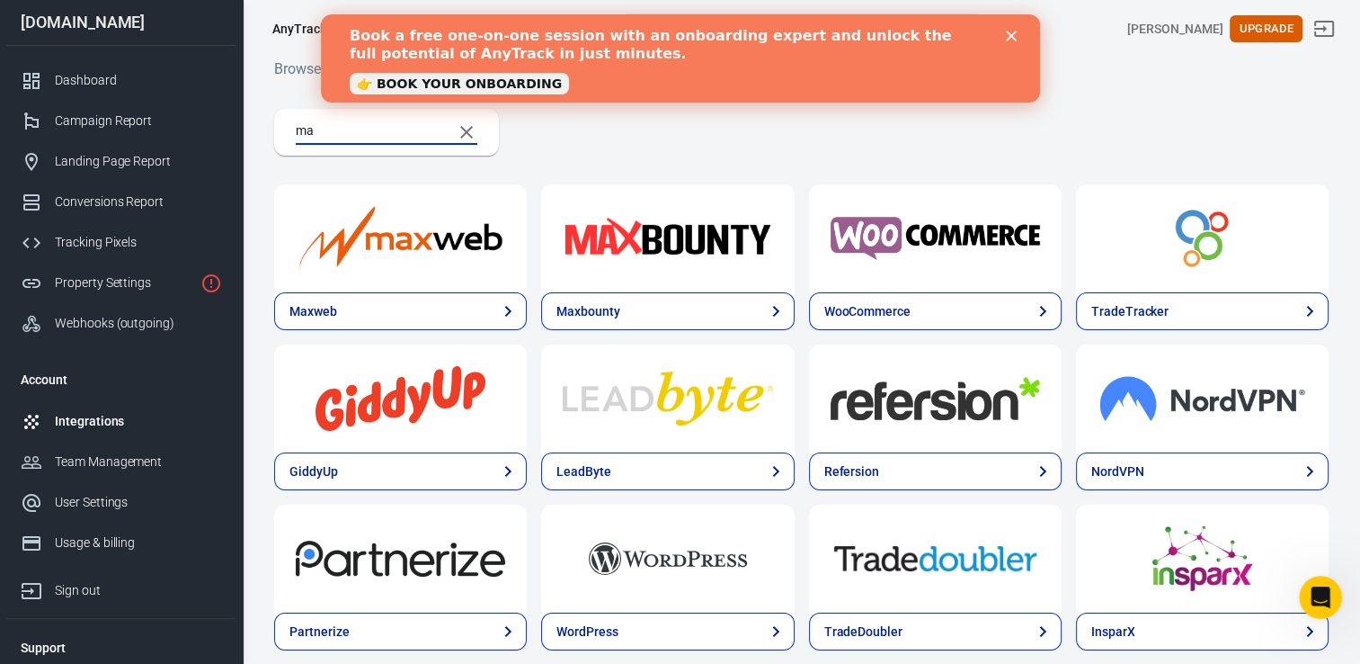
type input "m"
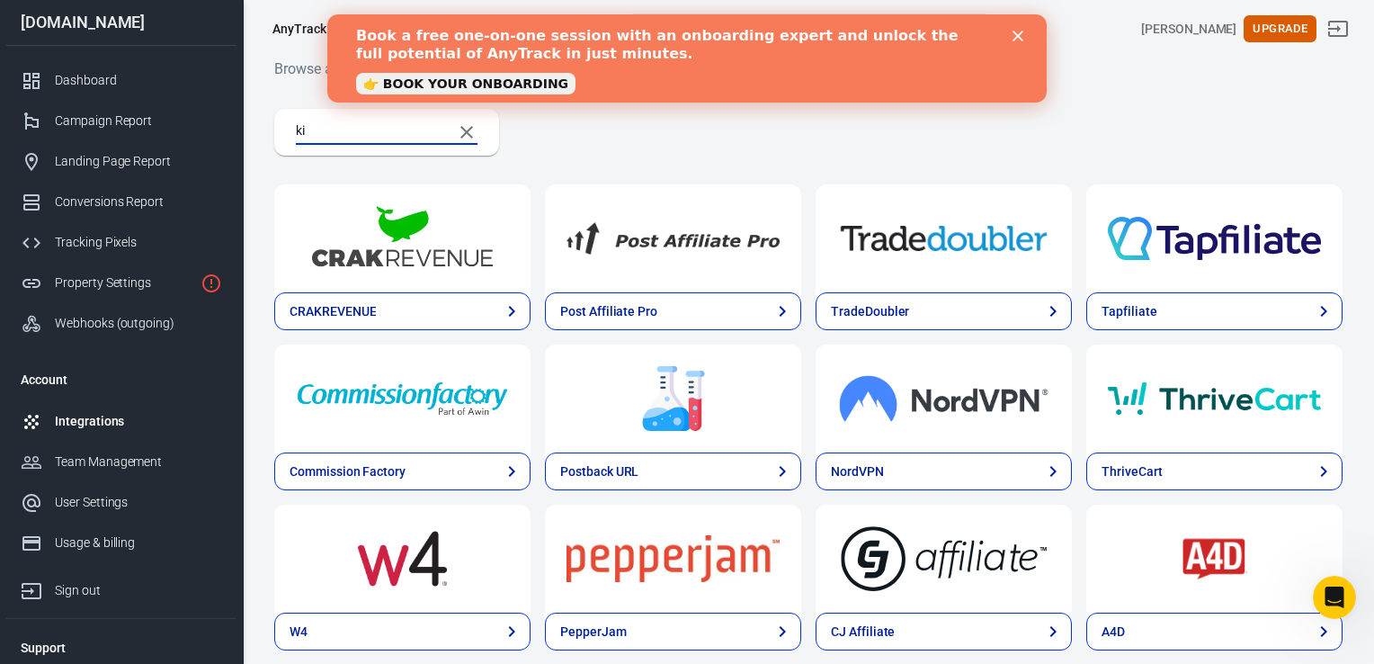
type input "k"
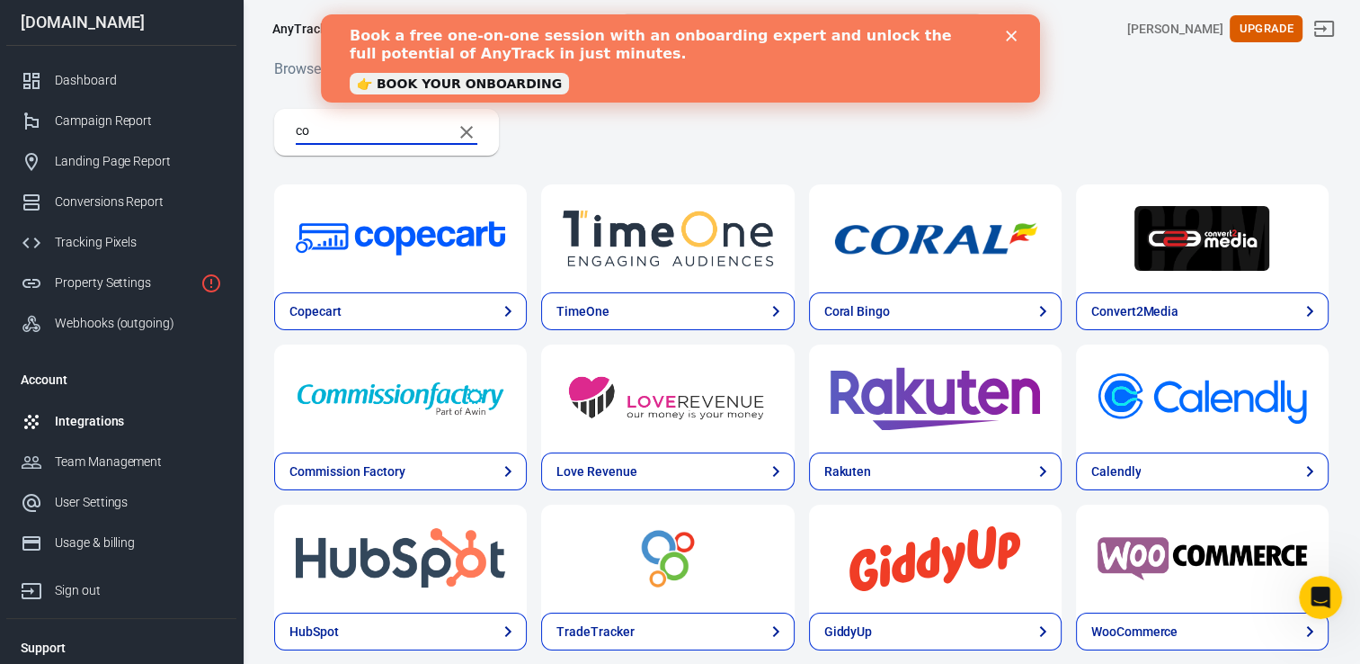
type input "c"
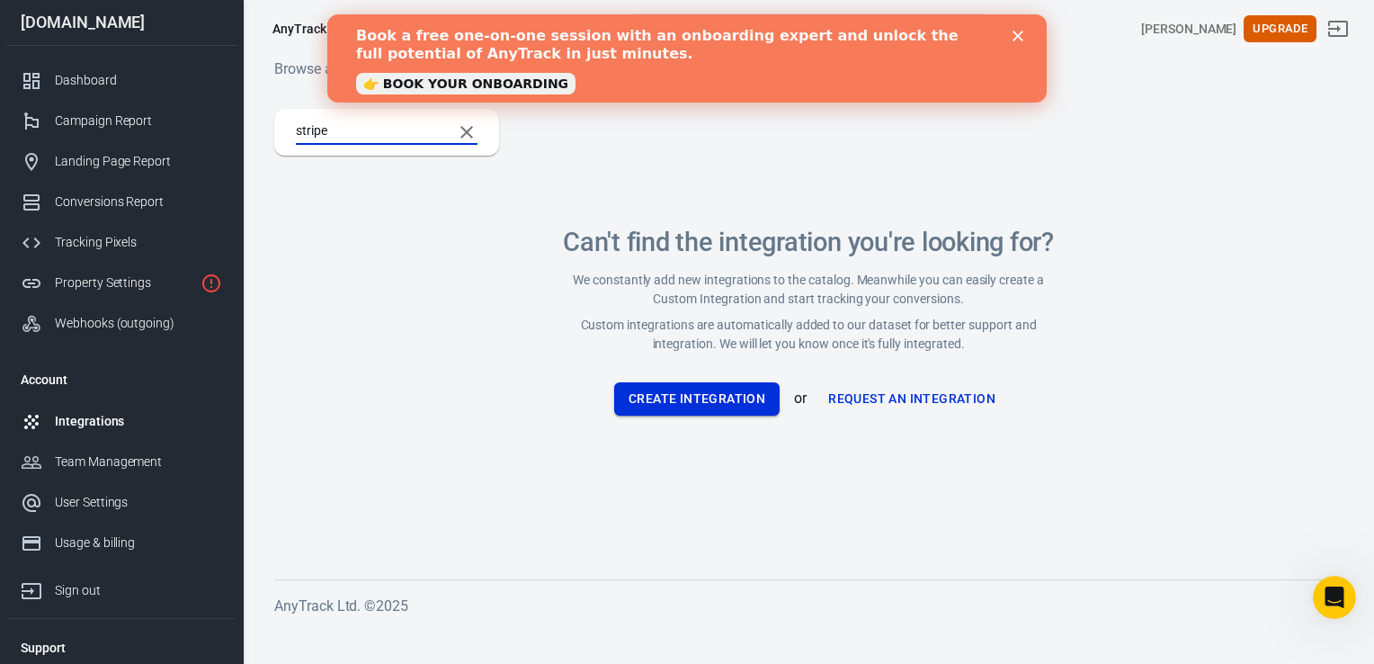
type input "stripe"
click at [683, 387] on button "Create Integration" at bounding box center [696, 398] width 165 height 33
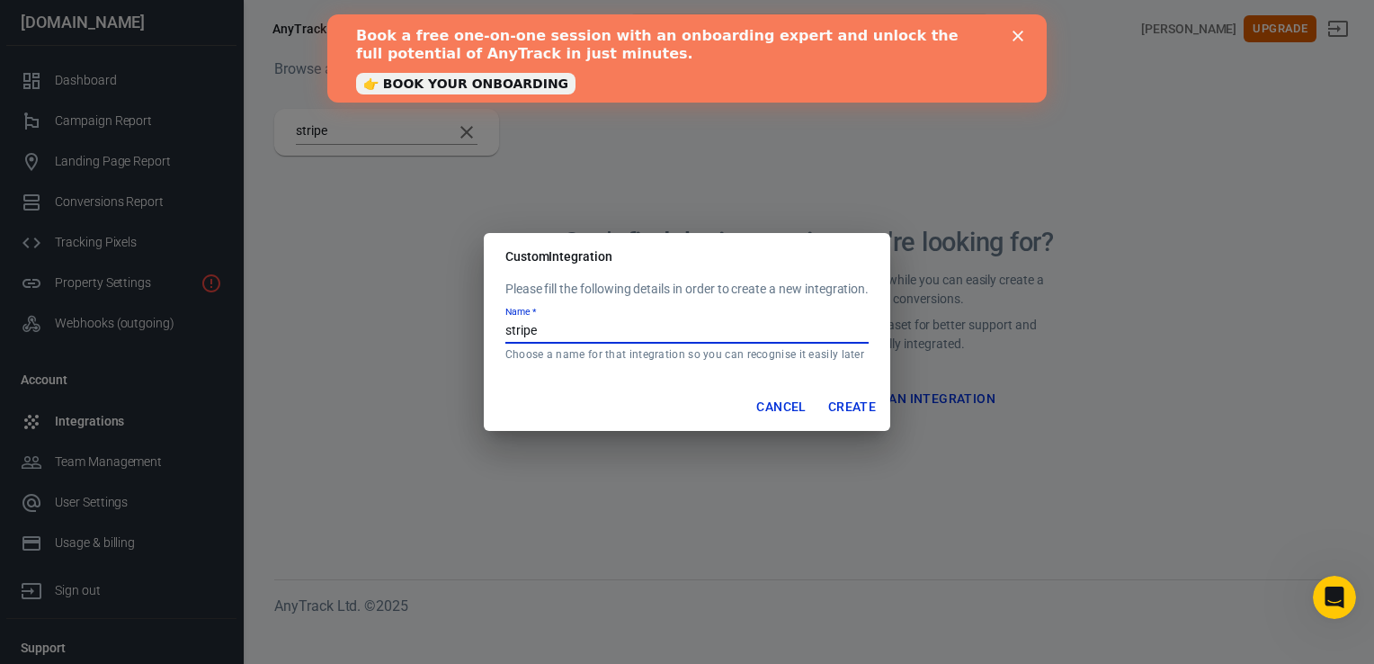
click at [568, 328] on input "stripe" at bounding box center [686, 331] width 363 height 23
click at [508, 325] on input "stripe - sc" at bounding box center [686, 331] width 363 height 23
click at [656, 329] on input "Stripe - Scientific Digital AI" at bounding box center [686, 331] width 363 height 23
type input "Stripe - Scientific Digital AI"
click at [860, 409] on button "Create" at bounding box center [852, 406] width 62 height 33
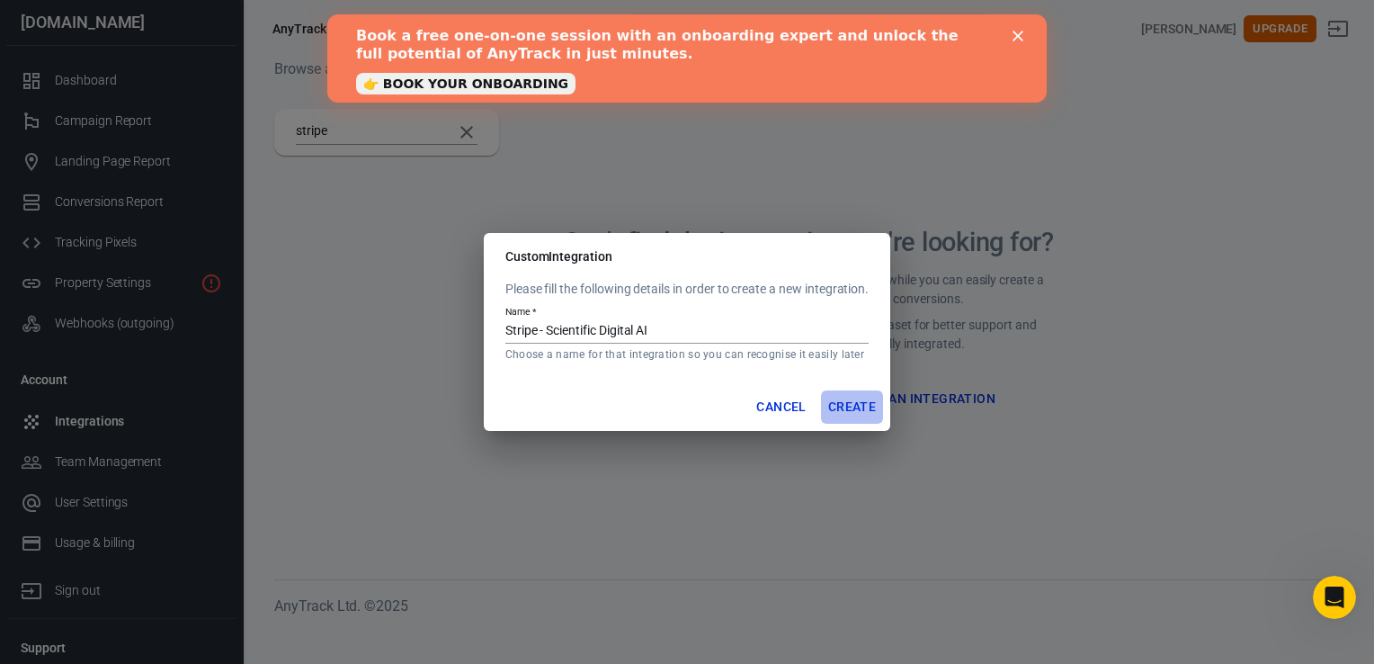
click at [841, 405] on button "Create" at bounding box center [852, 406] width 62 height 33
click at [840, 400] on button "Create" at bounding box center [852, 406] width 62 height 33
click at [859, 413] on button "Create" at bounding box center [852, 406] width 62 height 33
click at [1018, 33] on icon "Close" at bounding box center [1017, 36] width 11 height 11
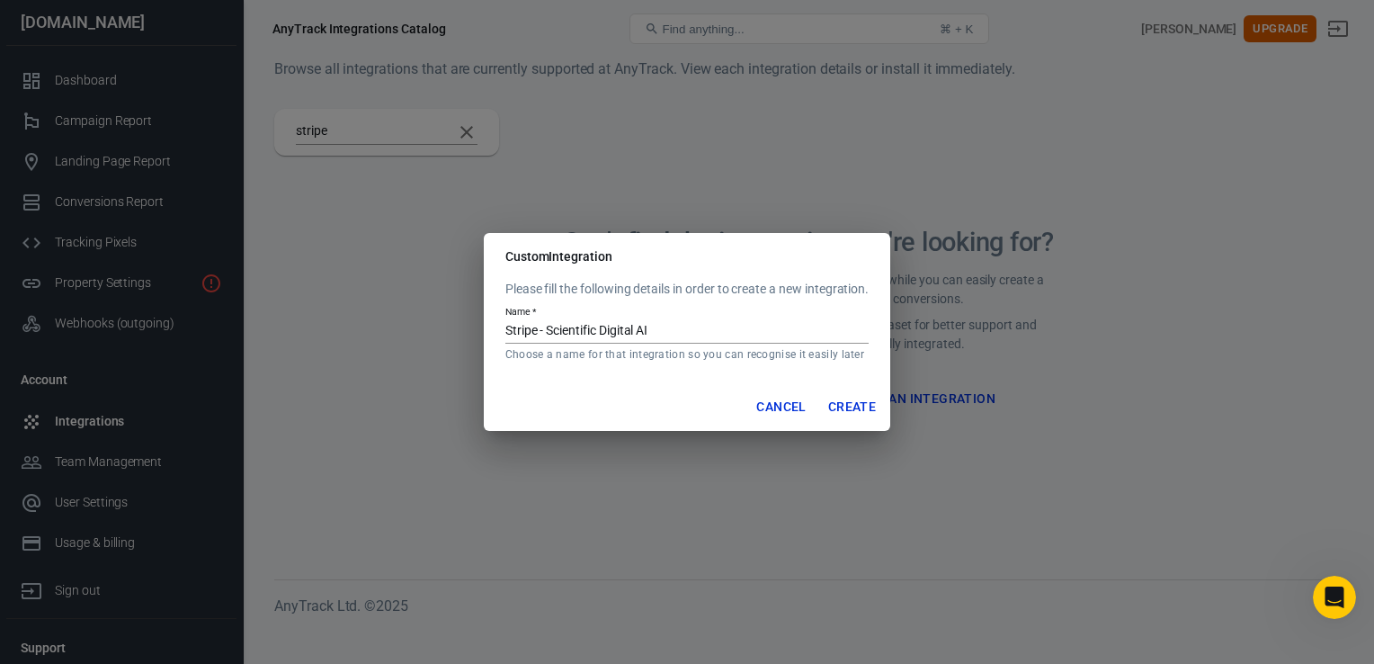
drag, startPoint x: 245, startPoint y: 490, endPoint x: 252, endPoint y: 571, distance: 81.2
click at [252, 571] on div "Custom Integration Please fill the following details in order to create a new i…" at bounding box center [687, 332] width 1374 height 664
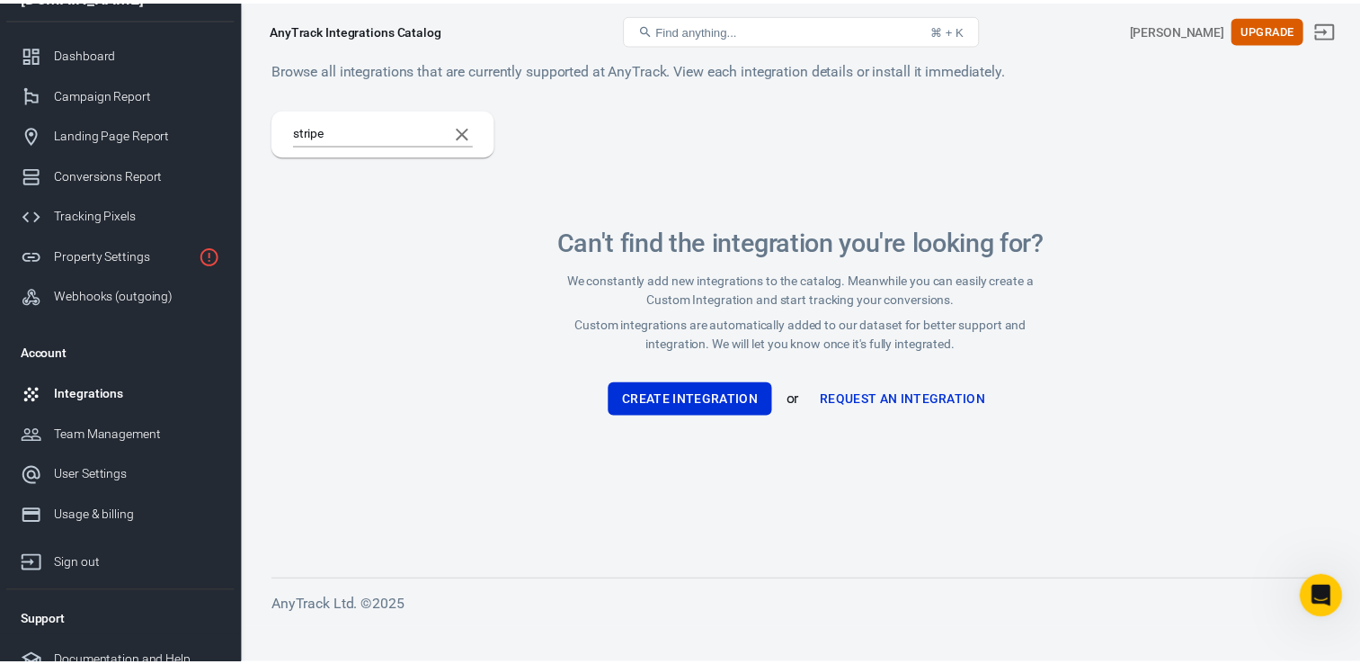
scroll to position [25, 0]
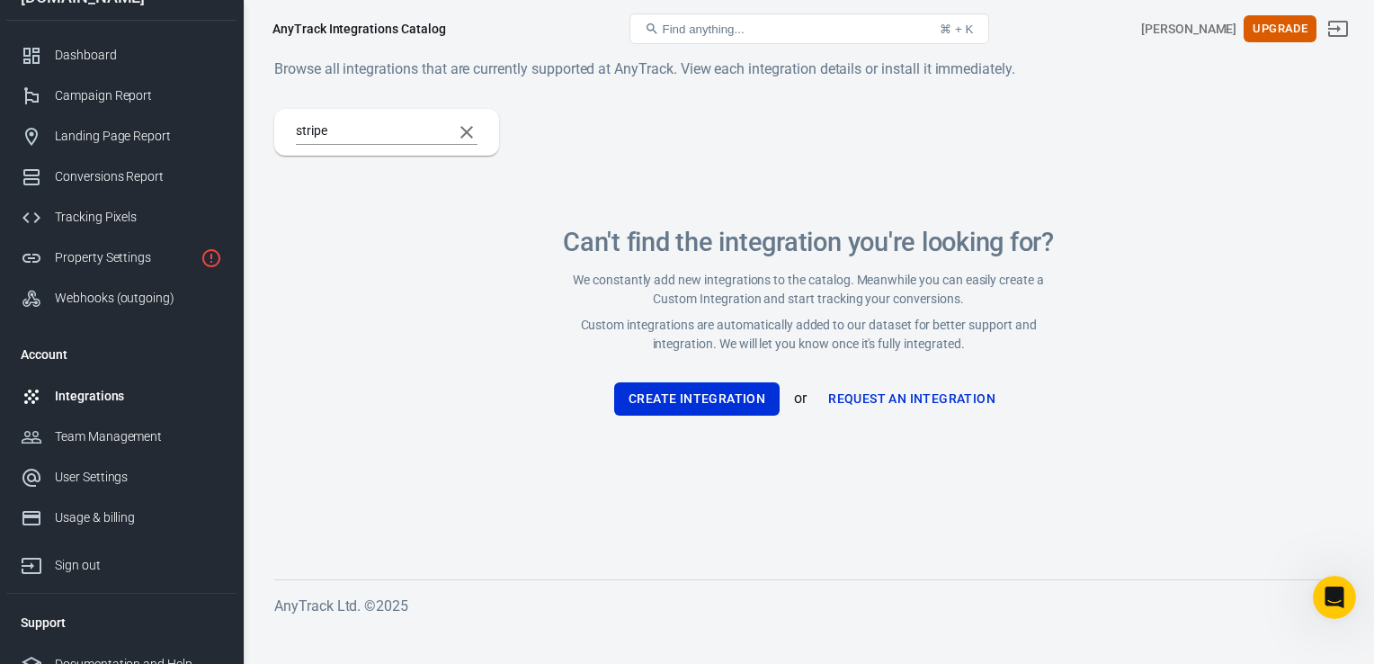
click at [99, 396] on div "Integrations" at bounding box center [138, 396] width 167 height 19
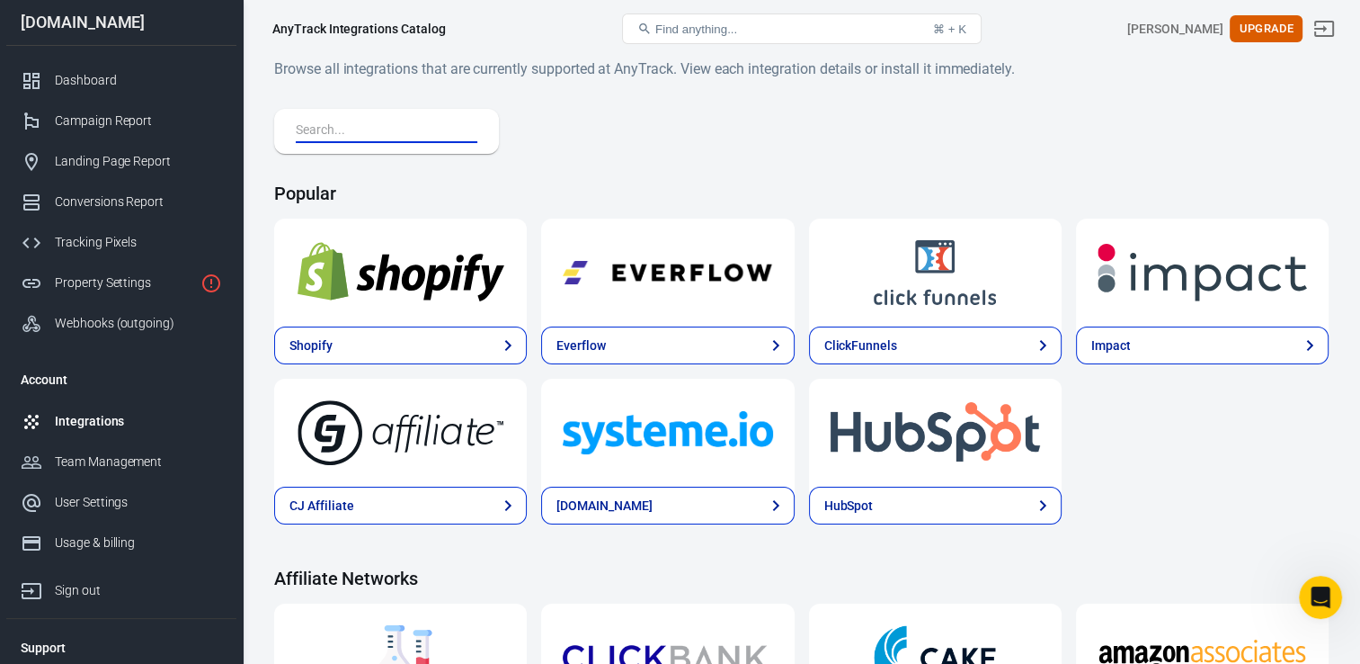
click at [320, 129] on input "text" at bounding box center [383, 131] width 174 height 23
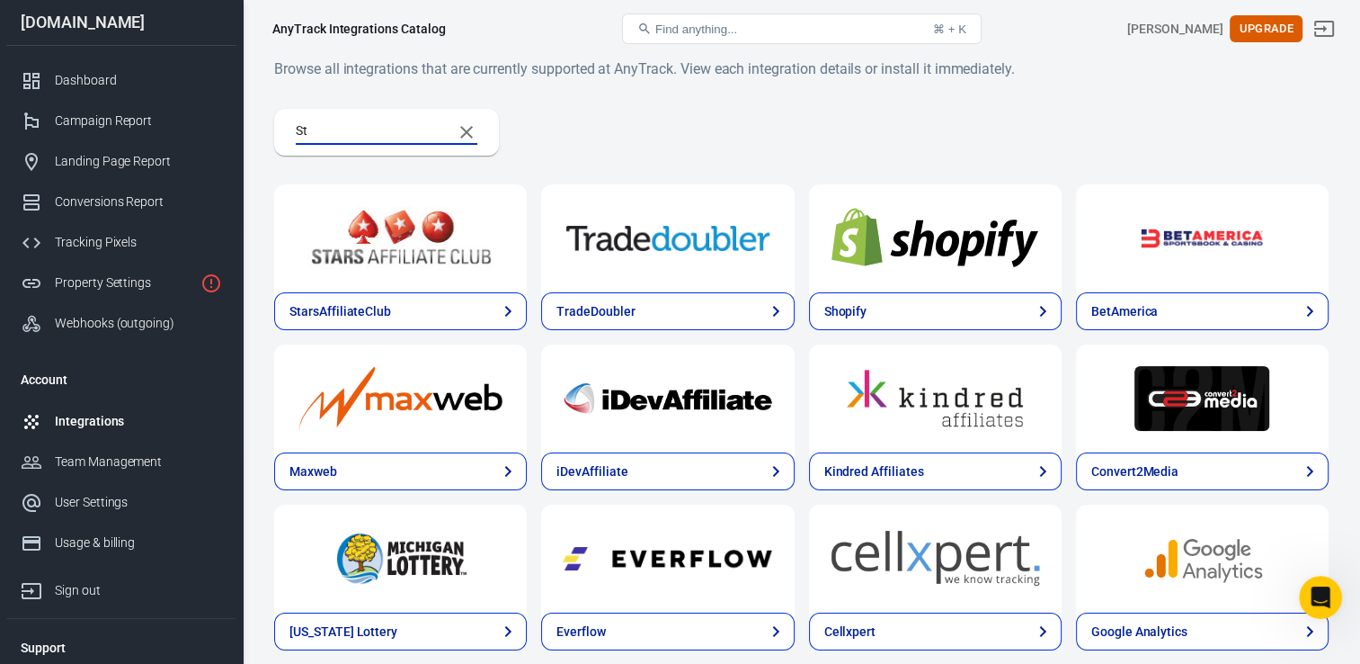
type input "St"
click at [89, 415] on div "Integrations" at bounding box center [138, 421] width 167 height 19
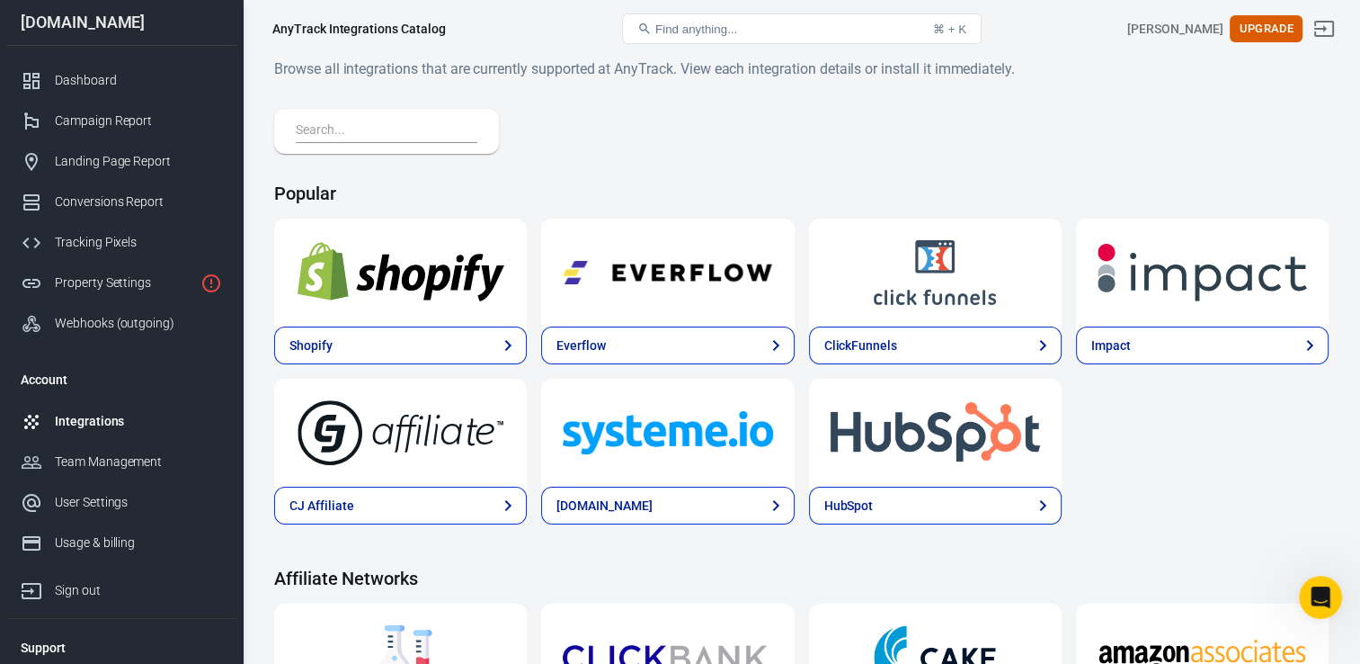
click at [89, 415] on div "Integrations" at bounding box center [138, 421] width 167 height 19
